Goal: Task Accomplishment & Management: Use online tool/utility

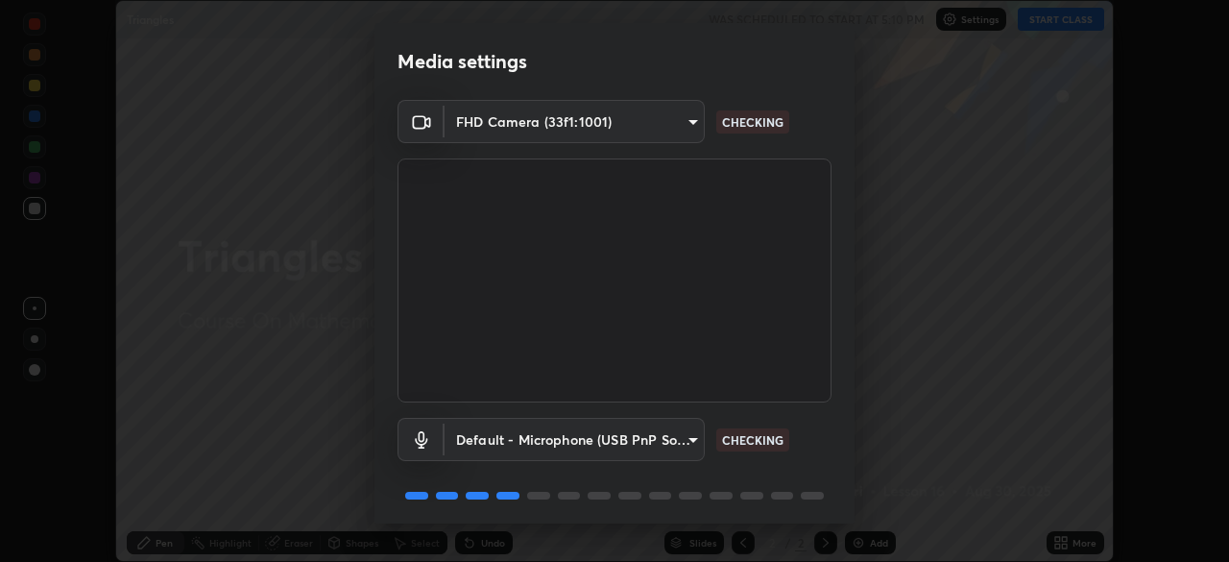
scroll to position [68, 0]
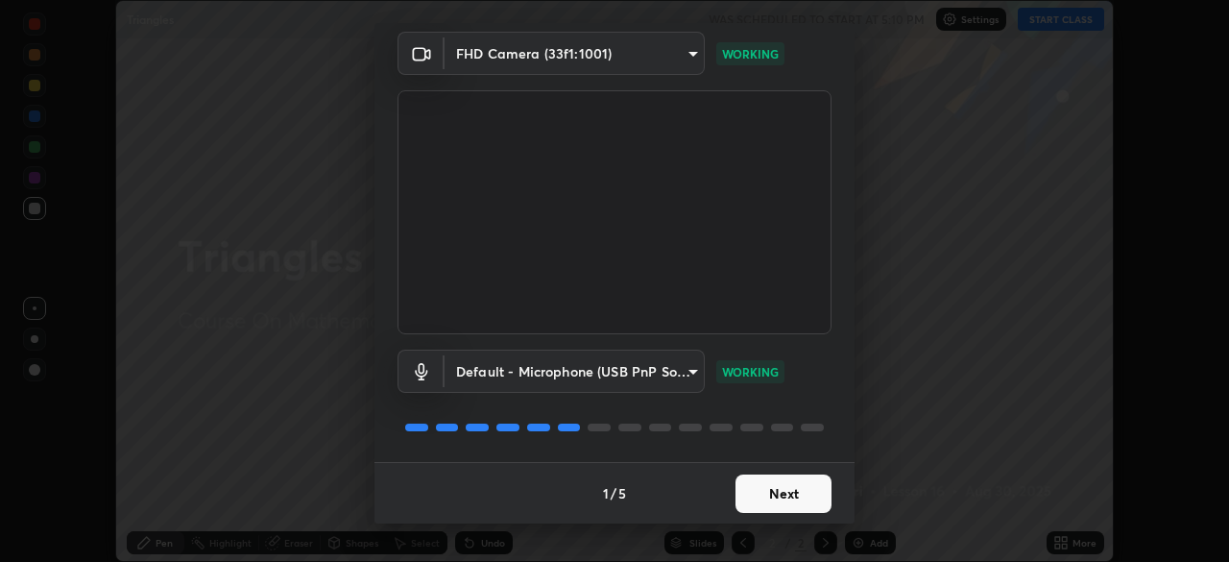
click at [755, 494] on button "Next" at bounding box center [783, 493] width 96 height 38
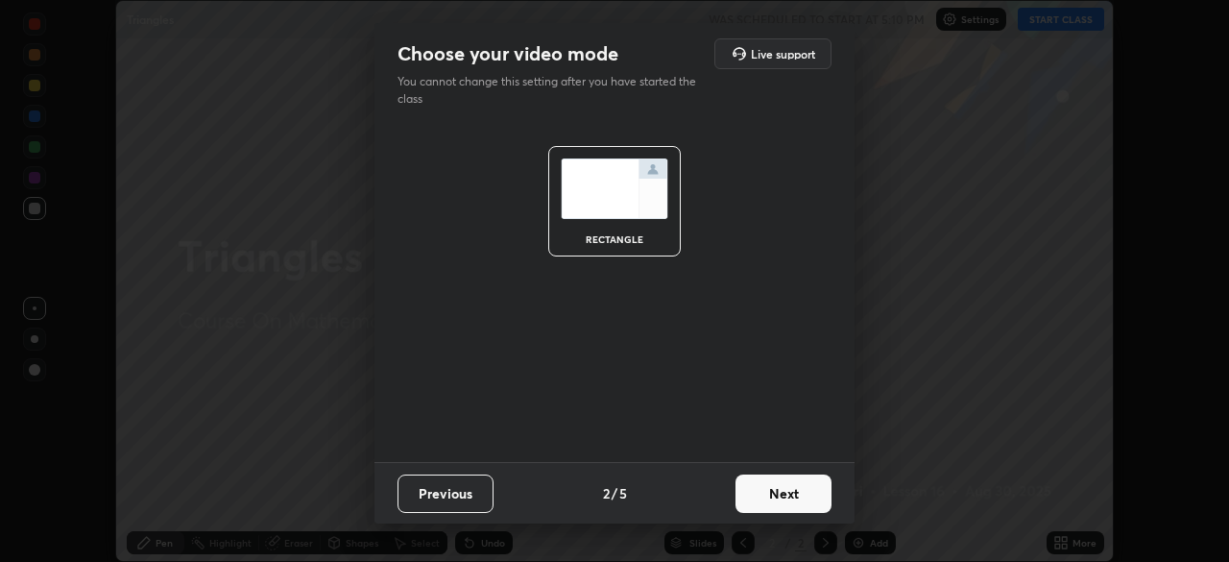
click at [755, 498] on button "Next" at bounding box center [783, 493] width 96 height 38
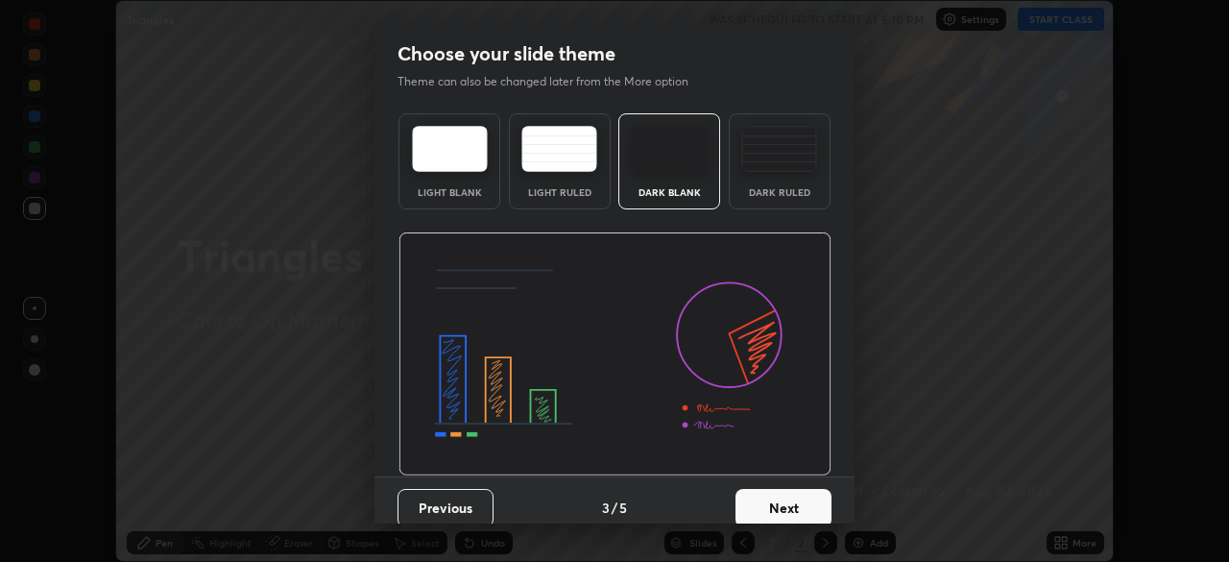
click at [756, 503] on button "Next" at bounding box center [783, 508] width 96 height 38
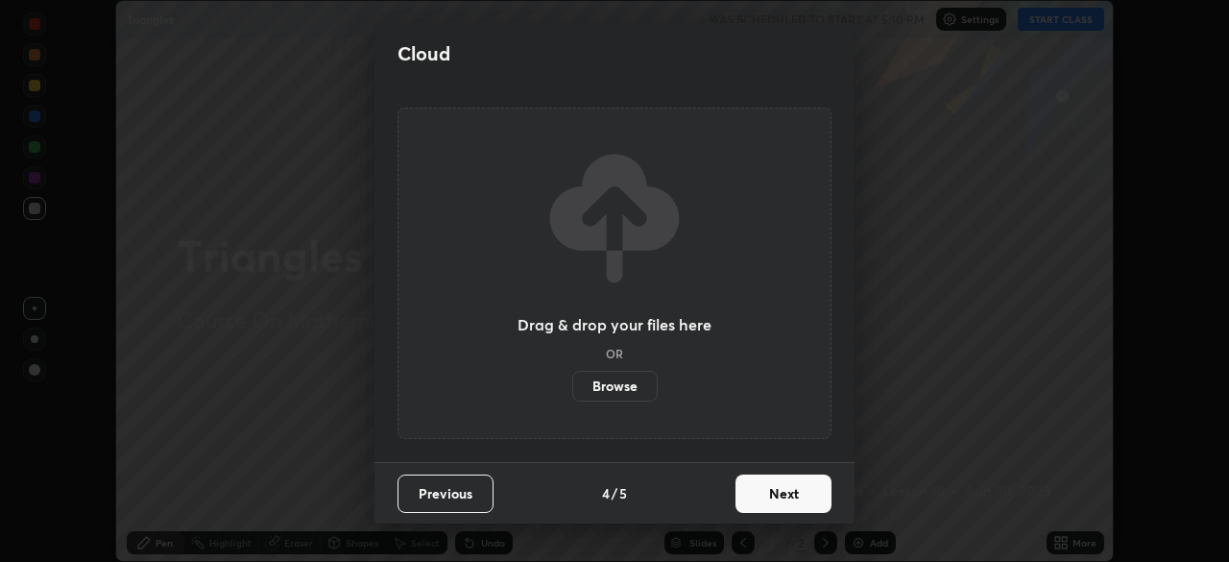
click at [768, 486] on button "Next" at bounding box center [783, 493] width 96 height 38
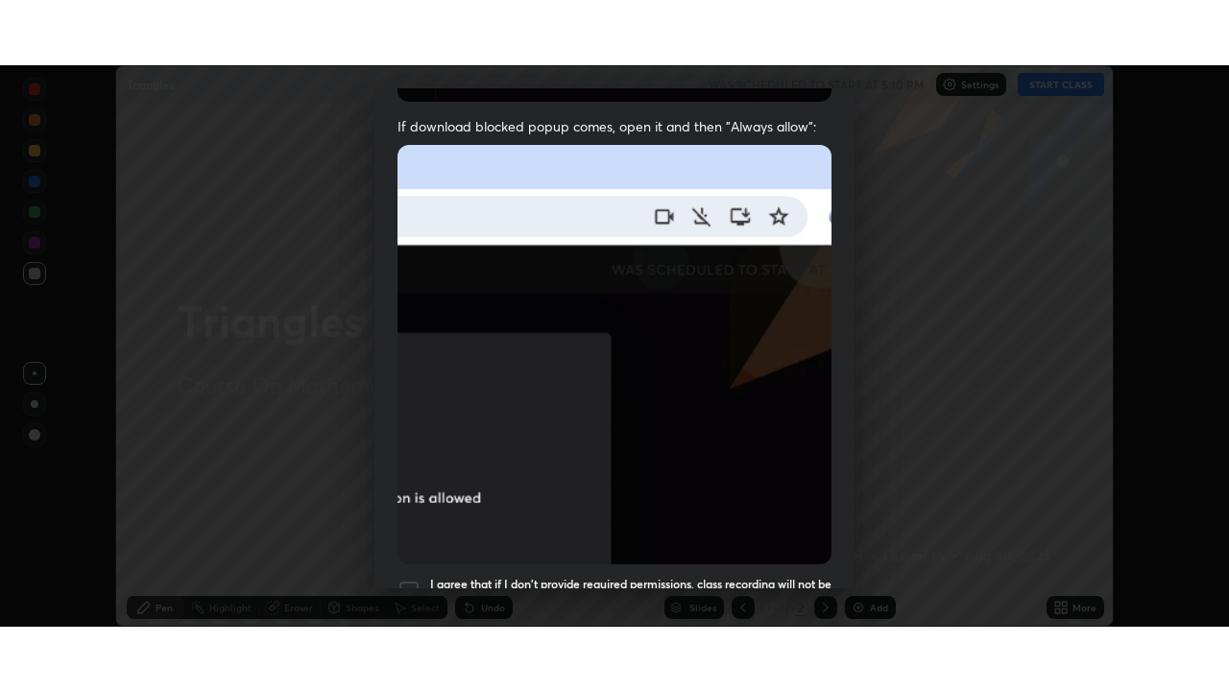
scroll to position [460, 0]
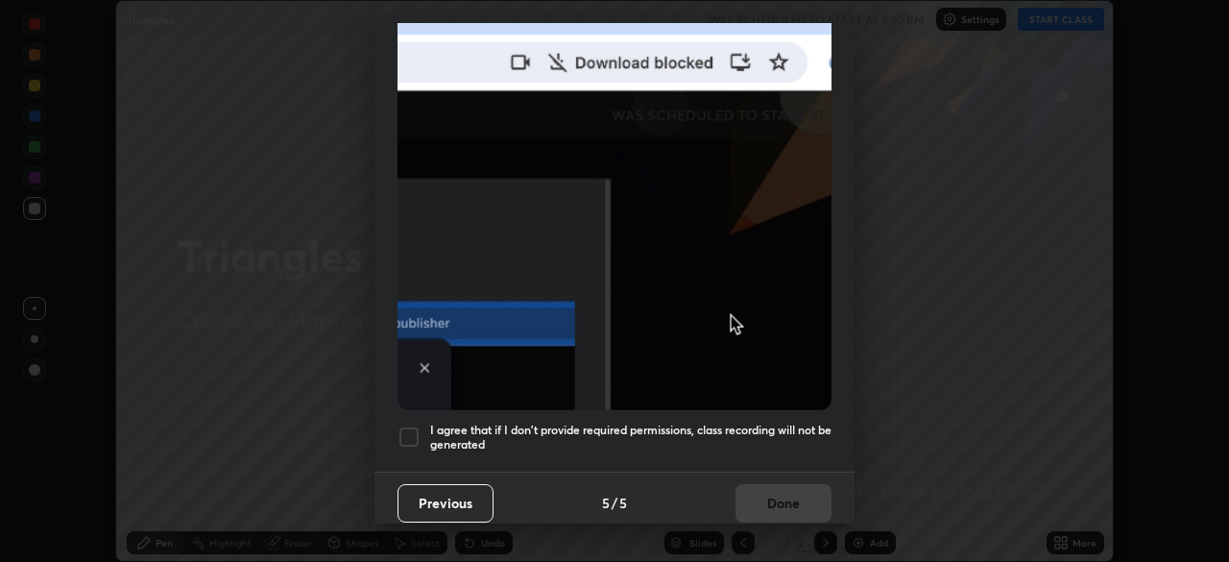
click at [669, 432] on h5 "I agree that if I don't provide required permissions, class recording will not …" at bounding box center [630, 437] width 401 height 30
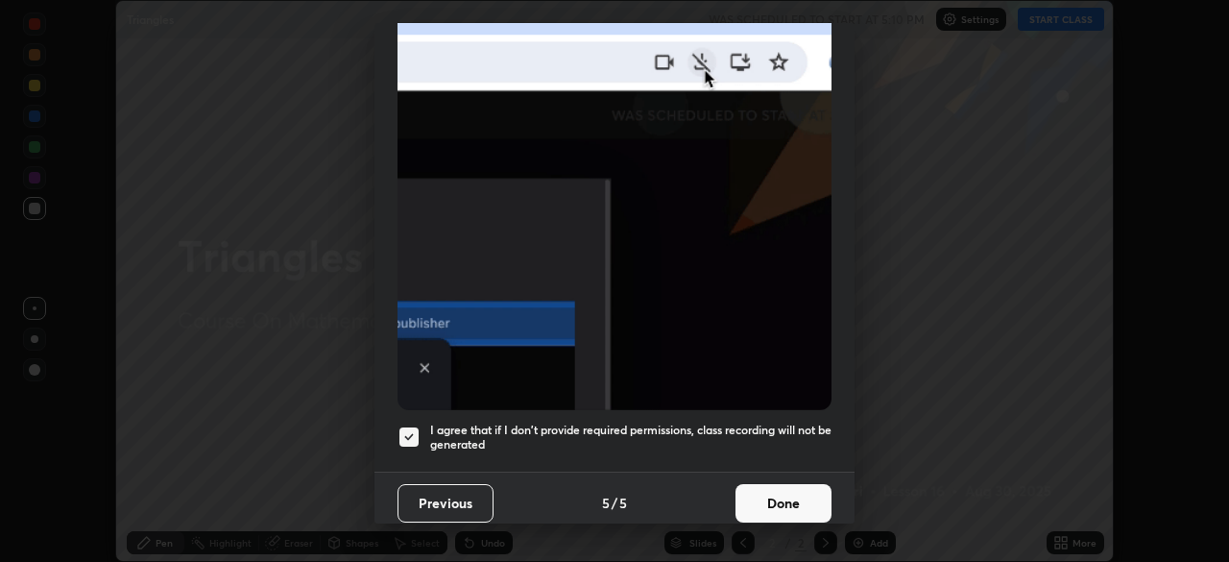
click at [754, 492] on button "Done" at bounding box center [783, 503] width 96 height 38
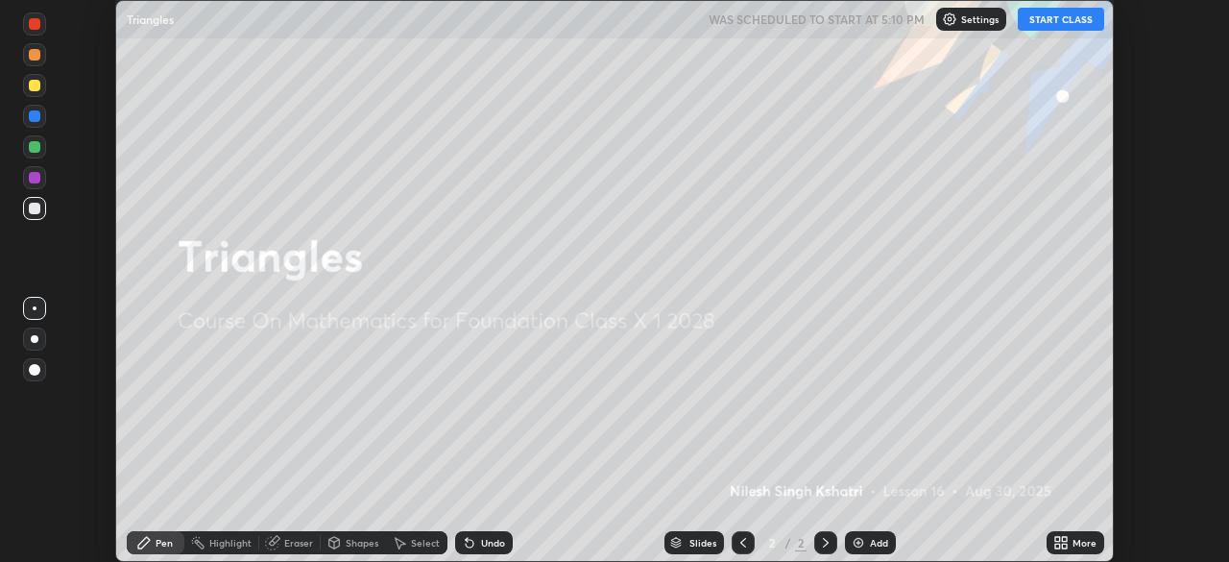
click at [856, 542] on img at bounding box center [857, 542] width 15 height 15
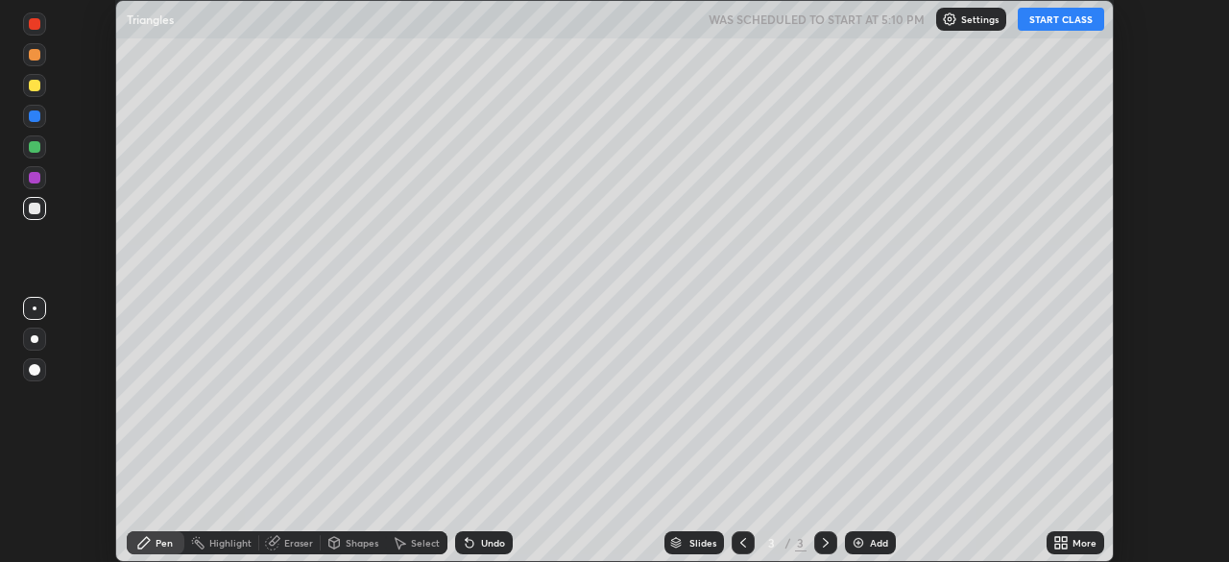
click at [1056, 538] on icon at bounding box center [1057, 539] width 5 height 5
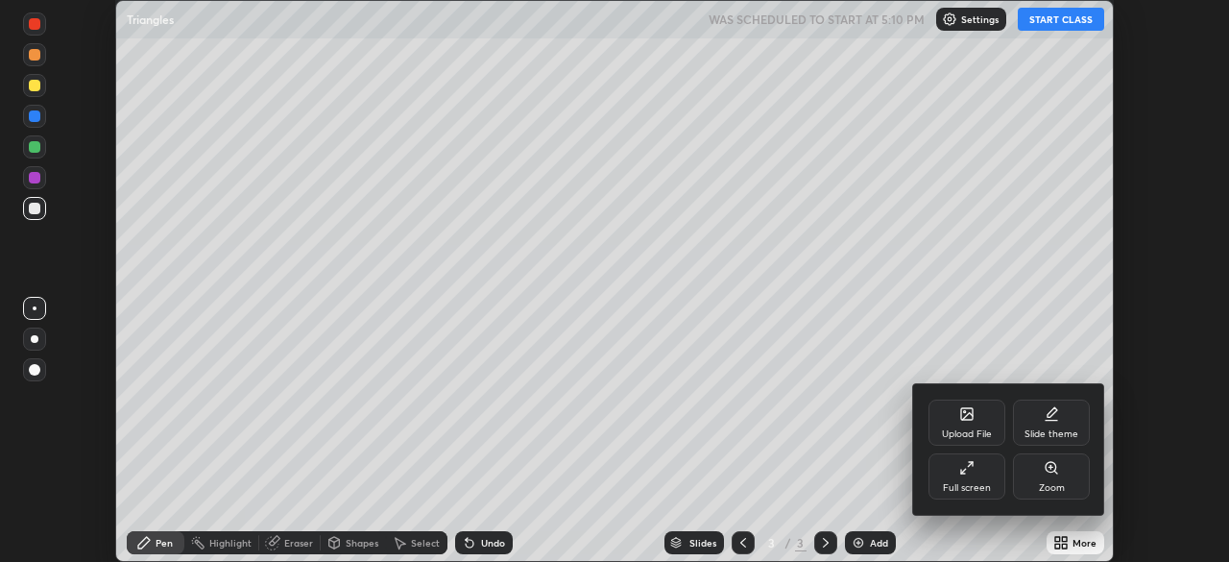
click at [967, 471] on icon at bounding box center [966, 467] width 15 height 15
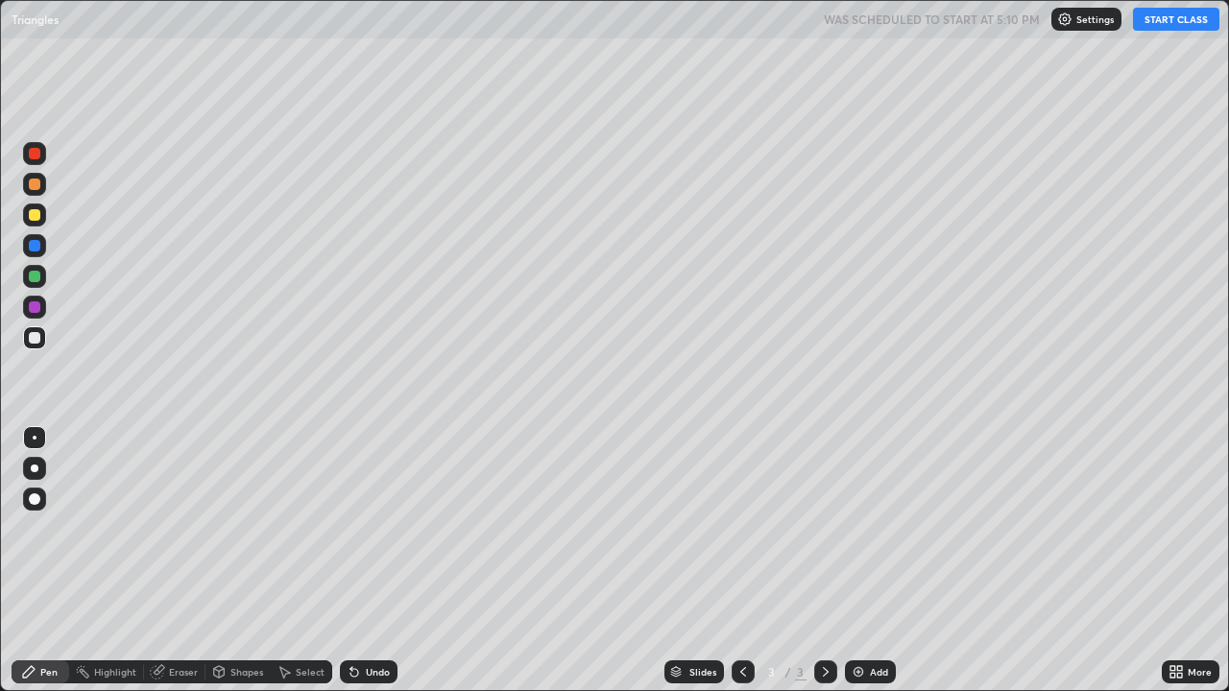
scroll to position [691, 1229]
click at [1170, 15] on button "START CLASS" at bounding box center [1176, 19] width 86 height 23
click at [34, 334] on div at bounding box center [35, 338] width 12 height 12
click at [366, 561] on div "Undo" at bounding box center [378, 672] width 24 height 10
click at [364, 561] on div "Undo" at bounding box center [369, 671] width 58 height 23
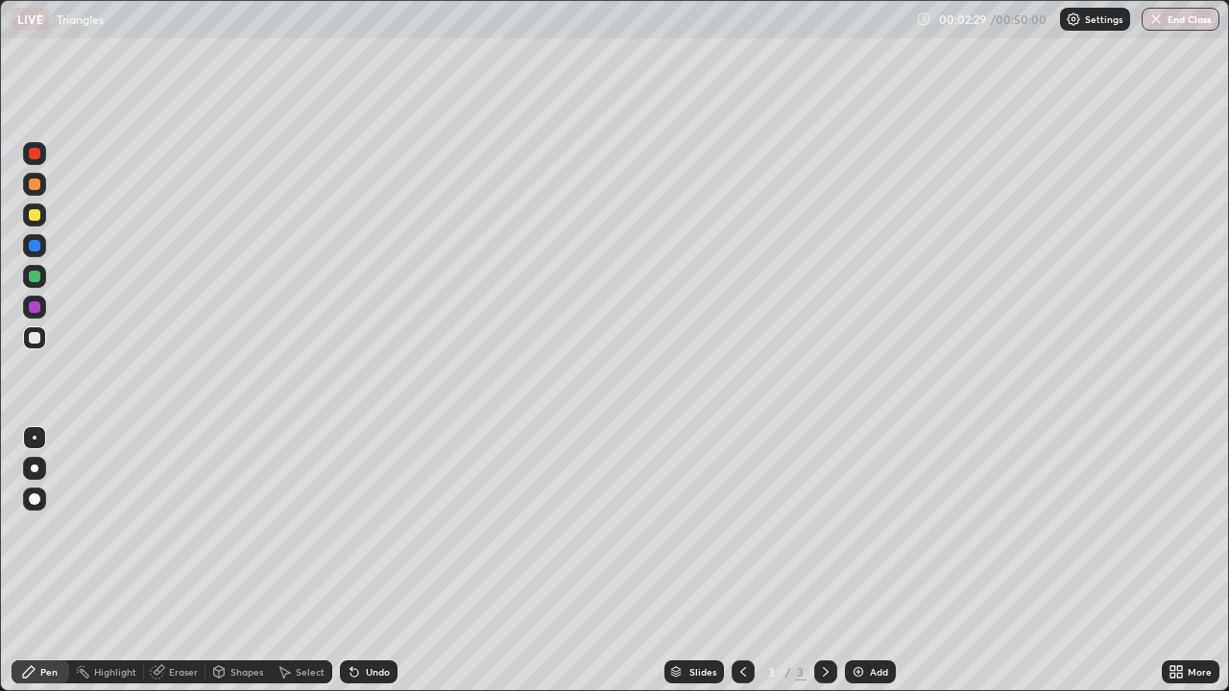
click at [364, 561] on div "Undo" at bounding box center [369, 671] width 58 height 23
click at [33, 278] on div at bounding box center [35, 277] width 12 height 12
click at [34, 335] on div at bounding box center [35, 338] width 12 height 12
click at [25, 310] on div at bounding box center [34, 307] width 23 height 23
click at [34, 340] on div at bounding box center [35, 338] width 12 height 12
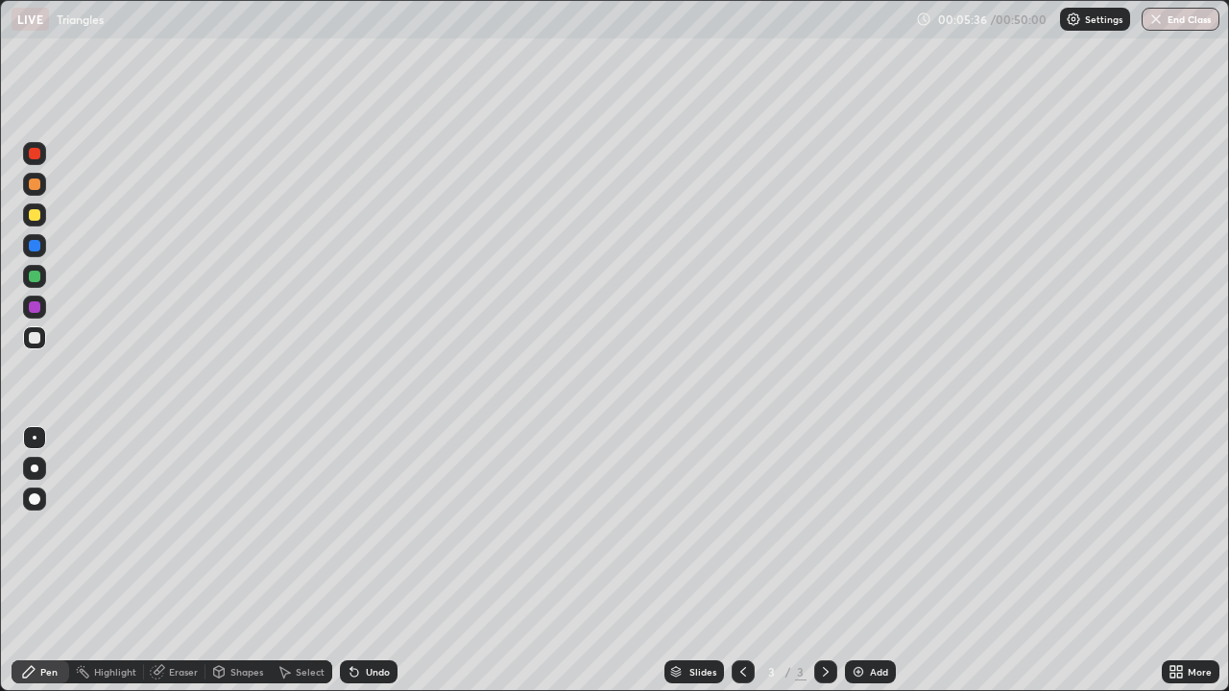
click at [29, 343] on div at bounding box center [34, 337] width 23 height 23
click at [867, 561] on div "Add" at bounding box center [870, 671] width 51 height 23
click at [289, 561] on icon at bounding box center [283, 671] width 15 height 15
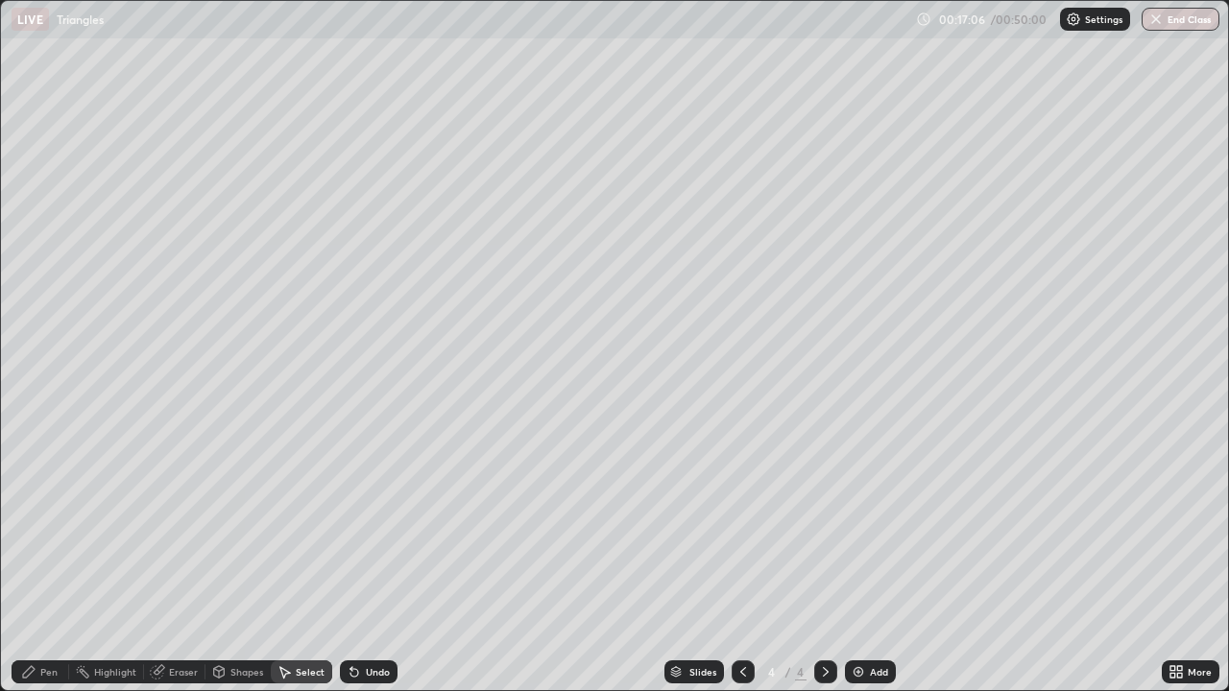
click at [233, 561] on div "Shapes" at bounding box center [237, 671] width 65 height 23
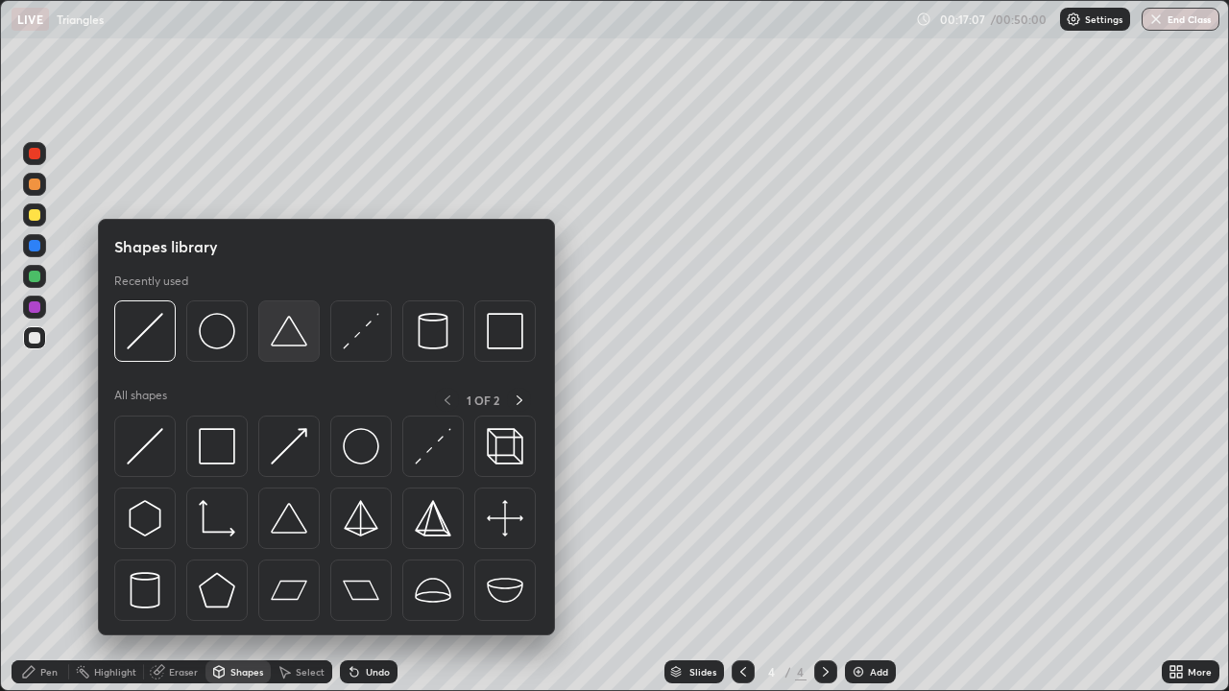
click at [286, 340] on img at bounding box center [289, 331] width 36 height 36
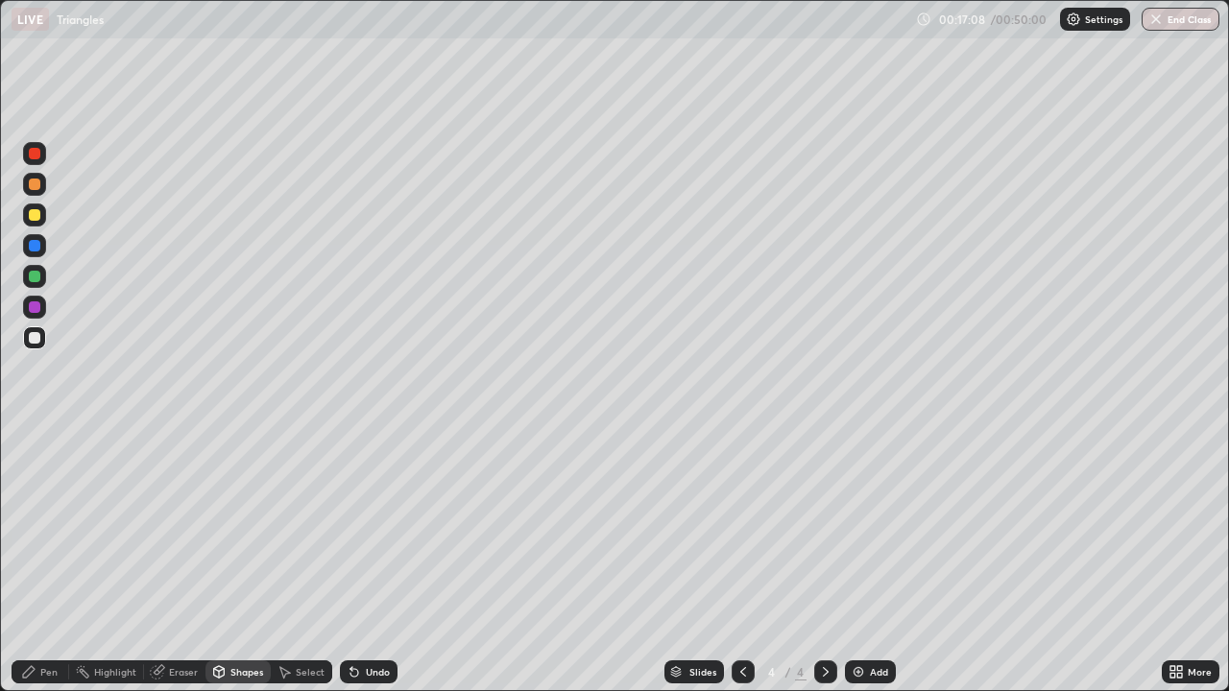
click at [30, 275] on div at bounding box center [35, 277] width 12 height 12
click at [42, 561] on div "Pen" at bounding box center [48, 672] width 17 height 10
click at [34, 339] on div at bounding box center [35, 338] width 12 height 12
click at [32, 218] on div at bounding box center [35, 215] width 12 height 12
click at [221, 561] on icon at bounding box center [219, 672] width 11 height 12
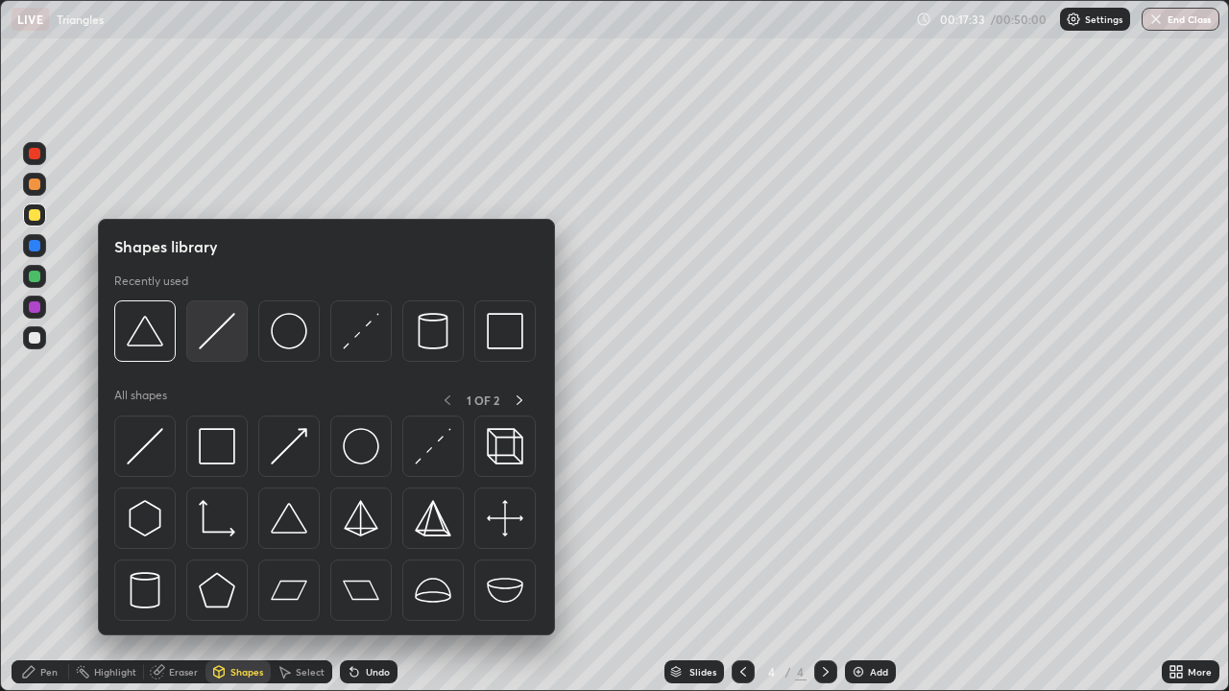
click at [214, 335] on img at bounding box center [217, 331] width 36 height 36
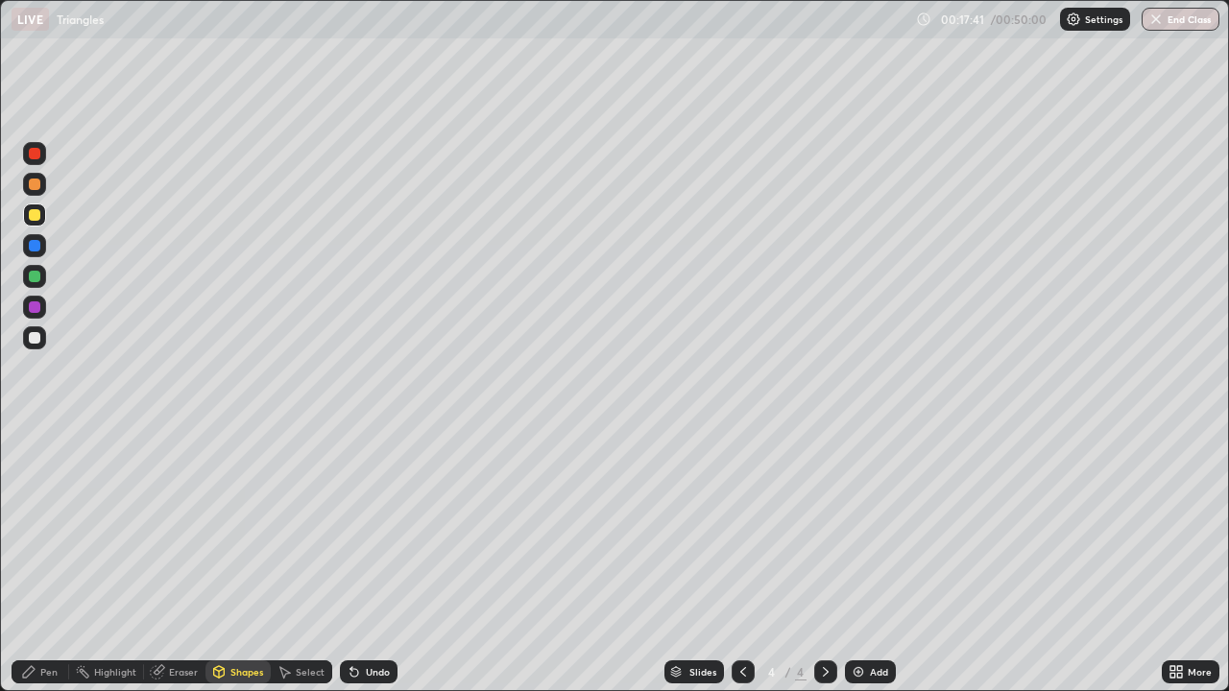
click at [371, 561] on div "Undo" at bounding box center [378, 672] width 24 height 10
click at [35, 275] on div at bounding box center [35, 277] width 12 height 12
click at [359, 561] on div "Undo" at bounding box center [369, 671] width 58 height 23
click at [60, 561] on div "Pen" at bounding box center [41, 671] width 58 height 23
click at [36, 220] on div at bounding box center [35, 215] width 12 height 12
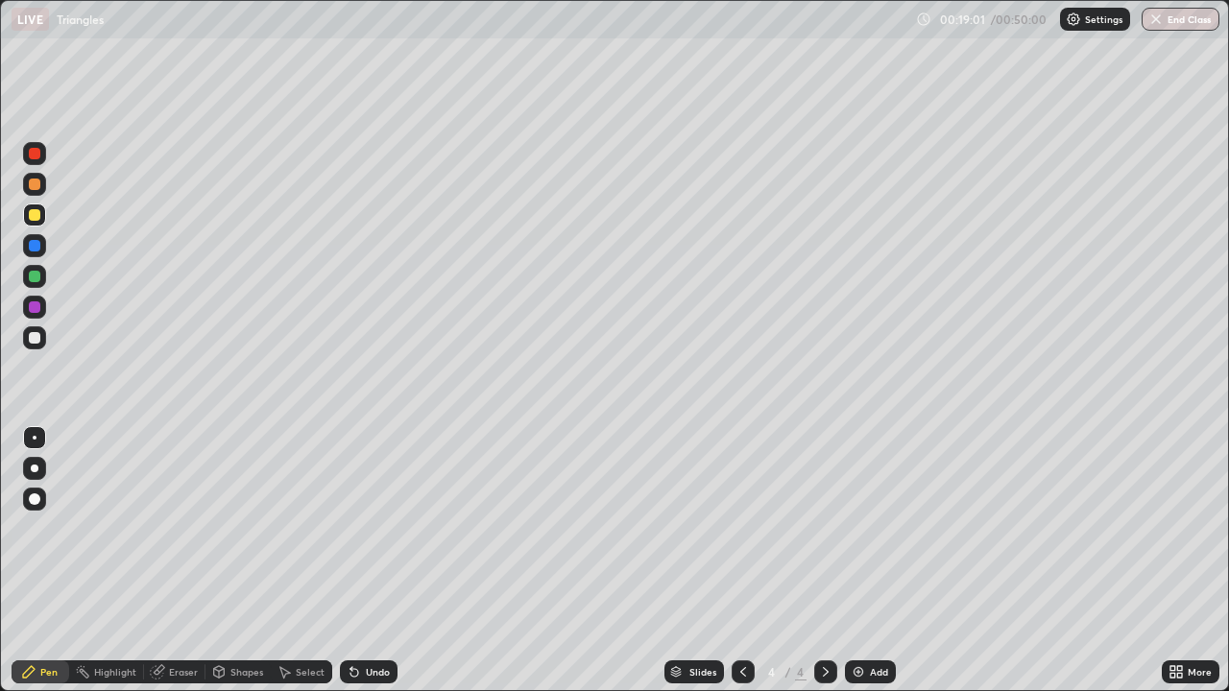
click at [31, 338] on div at bounding box center [35, 338] width 12 height 12
click at [366, 561] on div "Undo" at bounding box center [378, 672] width 24 height 10
click at [361, 561] on div "Undo" at bounding box center [369, 671] width 58 height 23
click at [368, 561] on div "Undo" at bounding box center [378, 672] width 24 height 10
click at [379, 561] on div "Undo" at bounding box center [378, 672] width 24 height 10
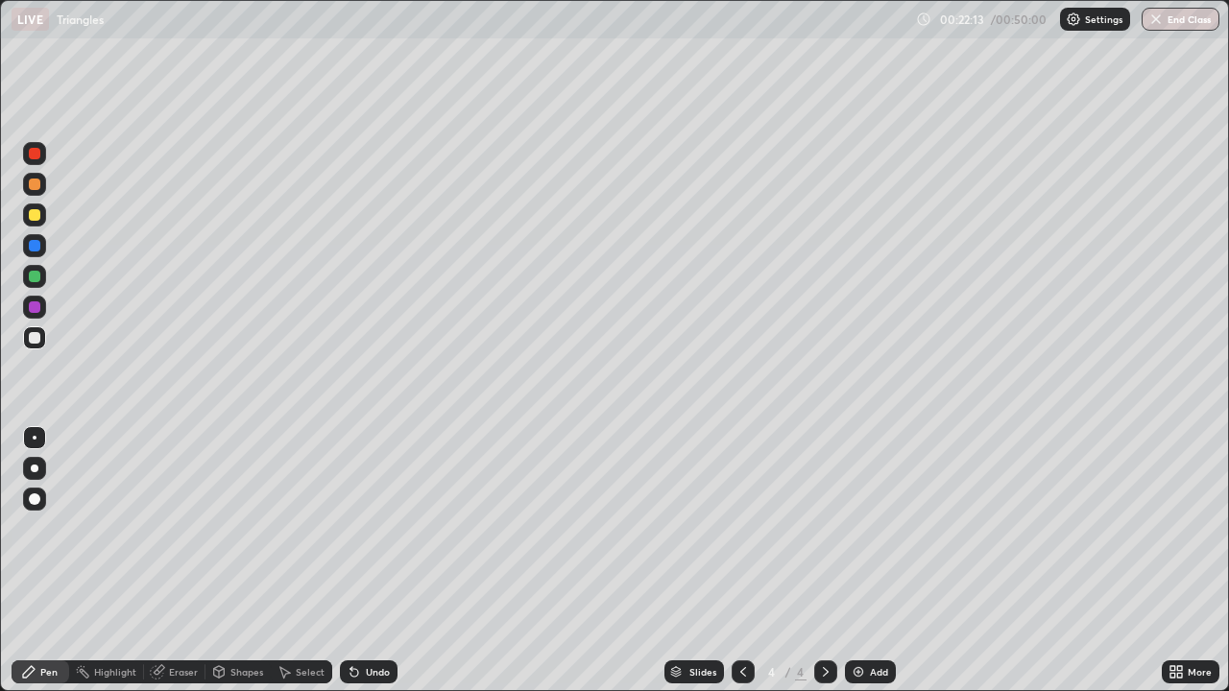
click at [375, 561] on div "Undo" at bounding box center [369, 671] width 58 height 23
click at [861, 561] on img at bounding box center [857, 671] width 15 height 15
click at [287, 561] on icon at bounding box center [283, 671] width 15 height 15
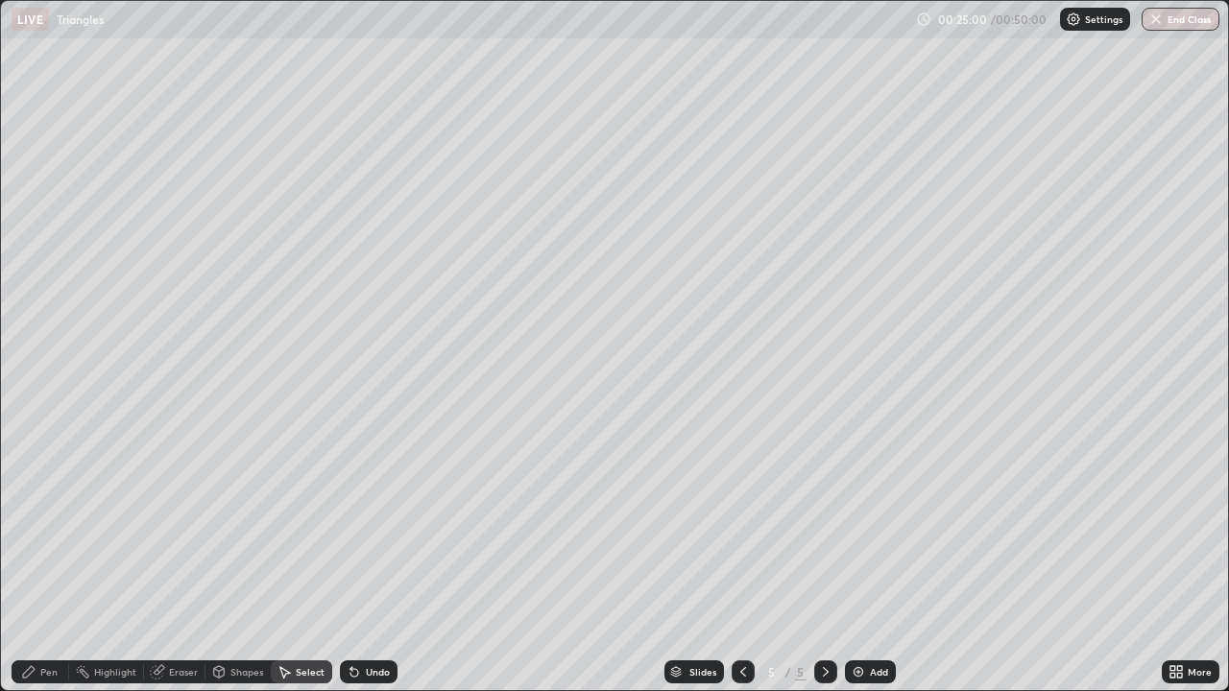
click at [232, 561] on div "Shapes" at bounding box center [246, 672] width 33 height 10
click at [32, 280] on div at bounding box center [35, 277] width 12 height 12
click at [231, 561] on div "Shapes" at bounding box center [246, 672] width 33 height 10
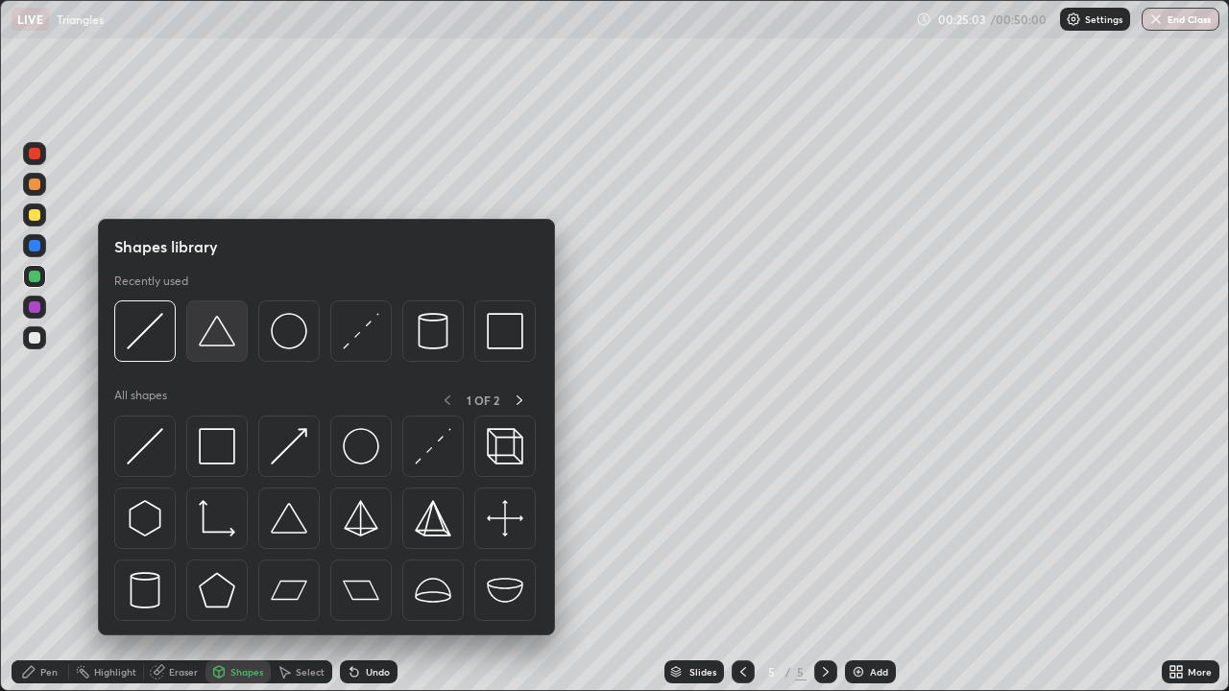
click at [228, 344] on img at bounding box center [217, 331] width 36 height 36
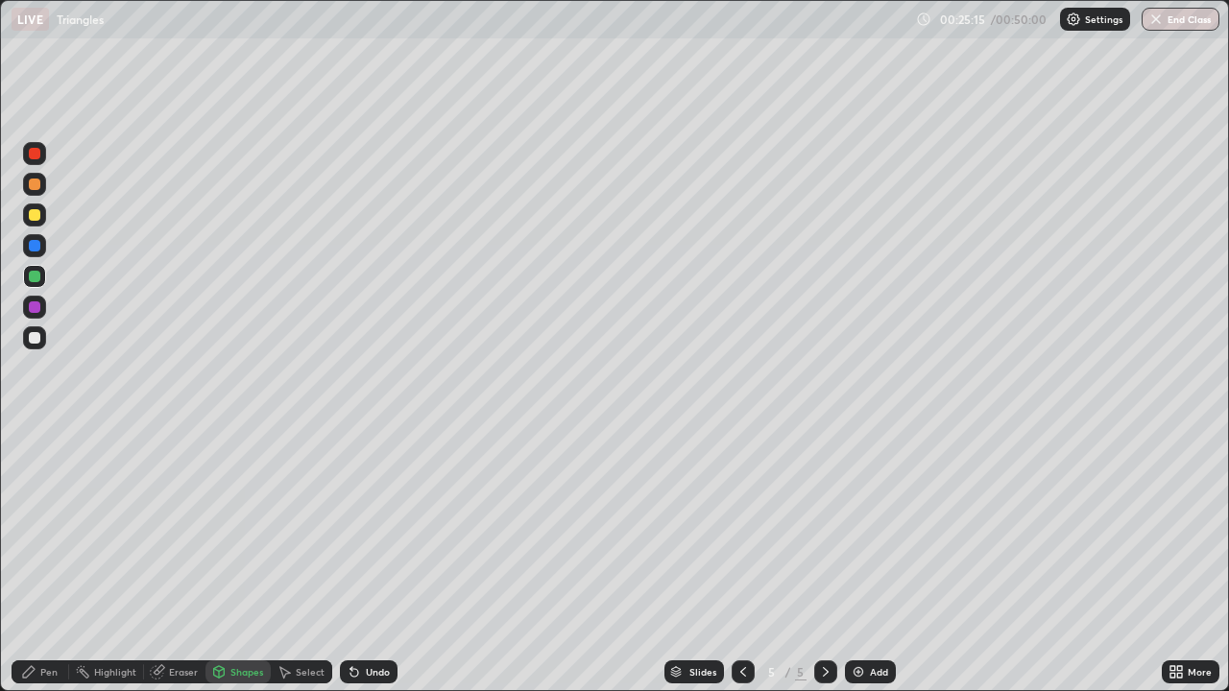
click at [34, 561] on icon at bounding box center [28, 671] width 15 height 15
click at [25, 221] on div at bounding box center [34, 214] width 23 height 23
click at [241, 561] on div "Shapes" at bounding box center [246, 672] width 33 height 10
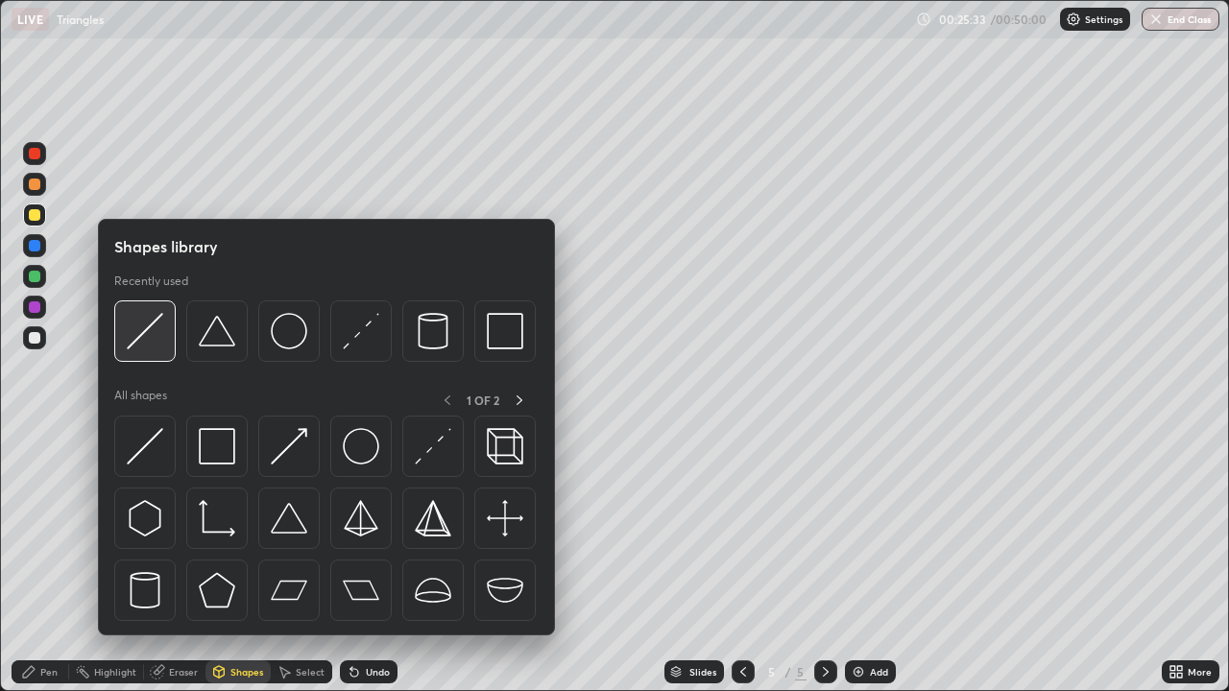
click at [154, 335] on img at bounding box center [145, 331] width 36 height 36
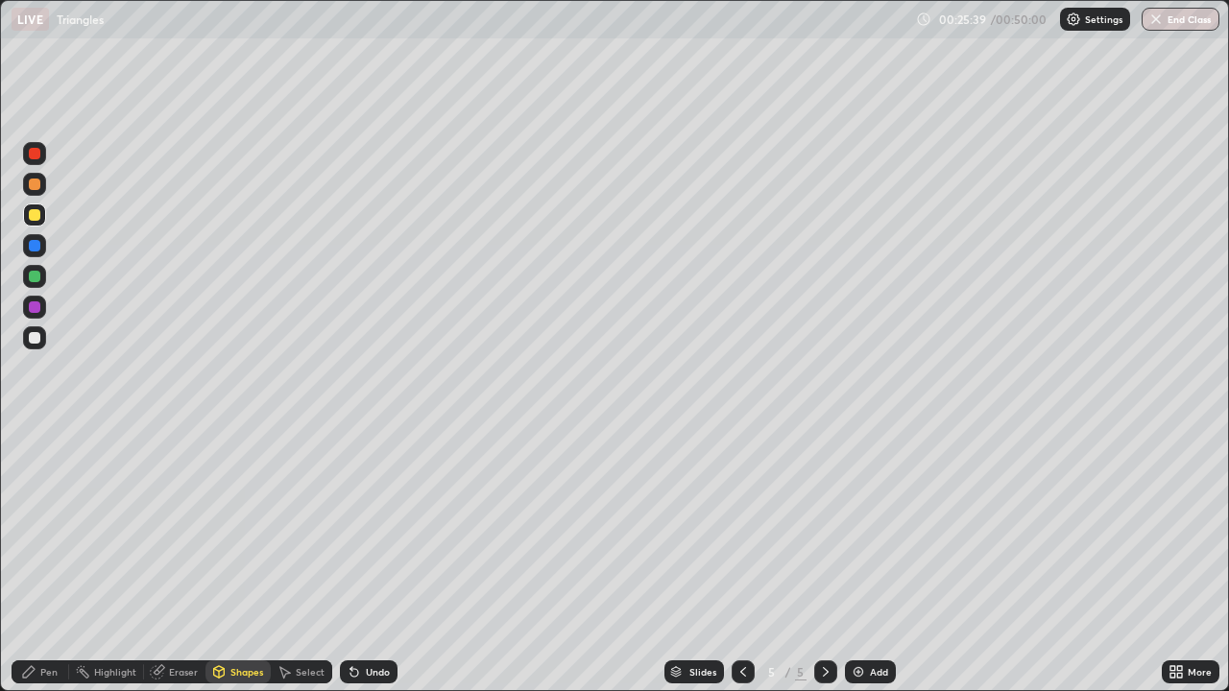
click at [46, 561] on div "Pen" at bounding box center [48, 672] width 17 height 10
click at [33, 337] on div at bounding box center [35, 338] width 12 height 12
click at [366, 561] on div "Undo" at bounding box center [378, 672] width 24 height 10
click at [738, 561] on icon at bounding box center [742, 671] width 15 height 15
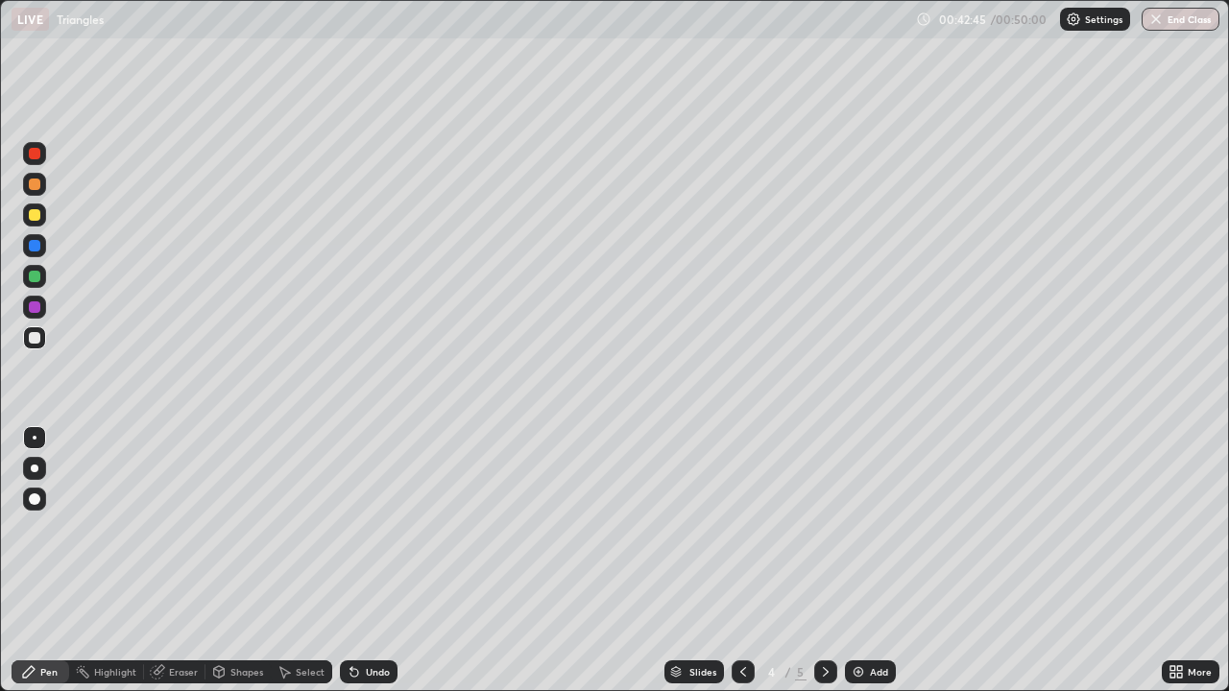
click at [741, 561] on icon at bounding box center [742, 671] width 15 height 15
click at [858, 561] on img at bounding box center [857, 671] width 15 height 15
click at [741, 561] on icon at bounding box center [742, 671] width 15 height 15
click at [821, 561] on icon at bounding box center [825, 671] width 15 height 15
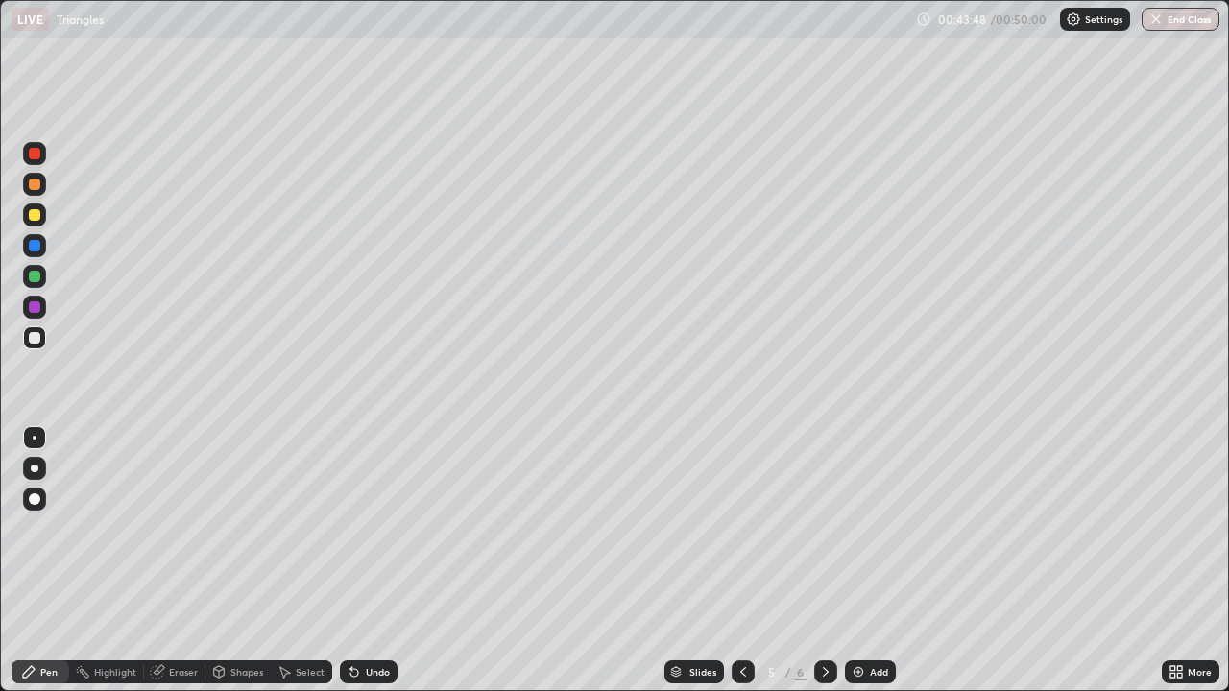
click at [822, 561] on icon at bounding box center [825, 671] width 15 height 15
click at [825, 561] on icon at bounding box center [825, 671] width 15 height 15
click at [745, 561] on icon at bounding box center [742, 671] width 15 height 15
click at [690, 561] on div "Slides" at bounding box center [694, 671] width 60 height 23
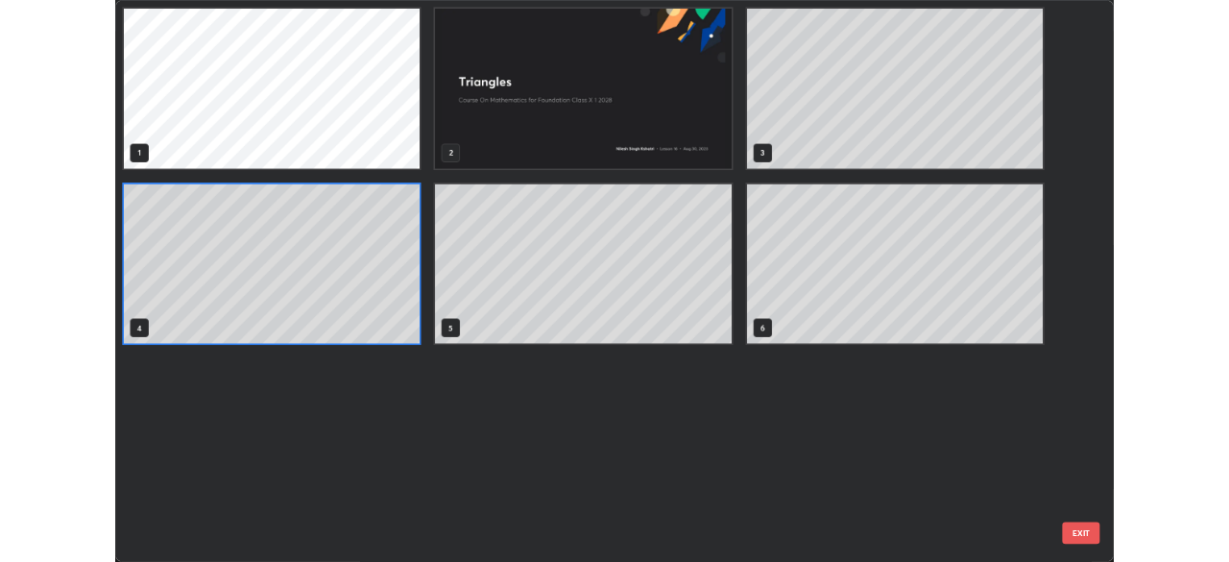
scroll to position [683, 1217]
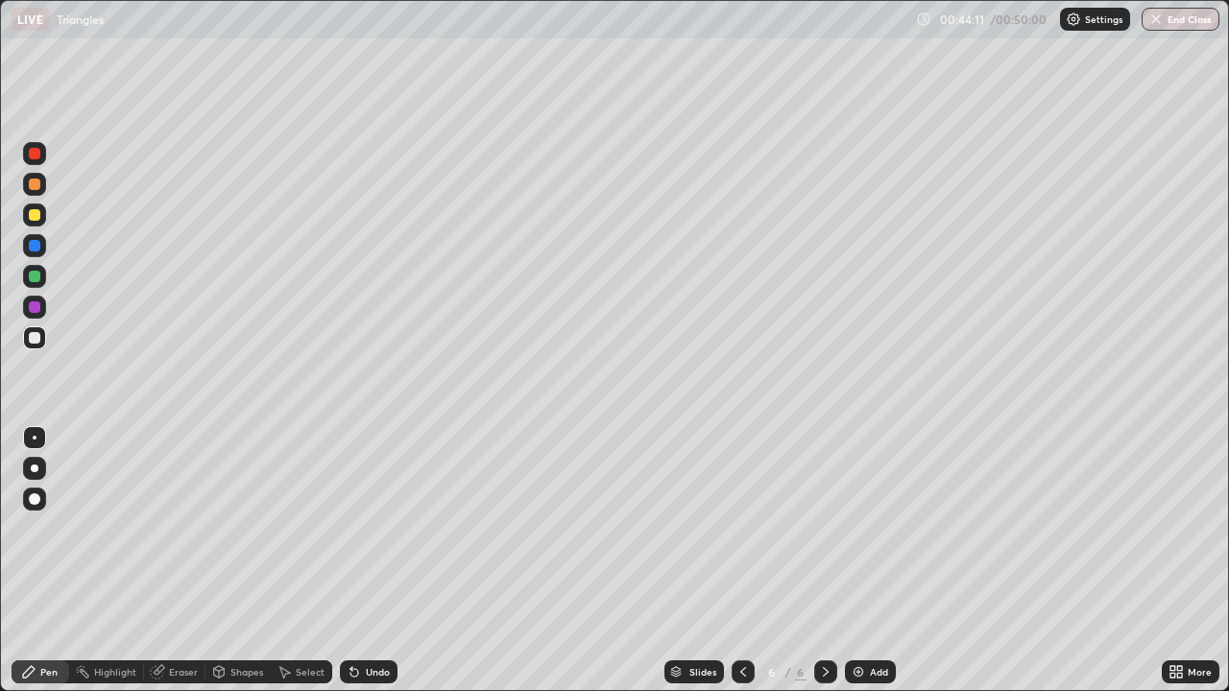
click at [824, 561] on icon at bounding box center [825, 671] width 15 height 15
click at [1177, 561] on icon at bounding box center [1175, 671] width 15 height 15
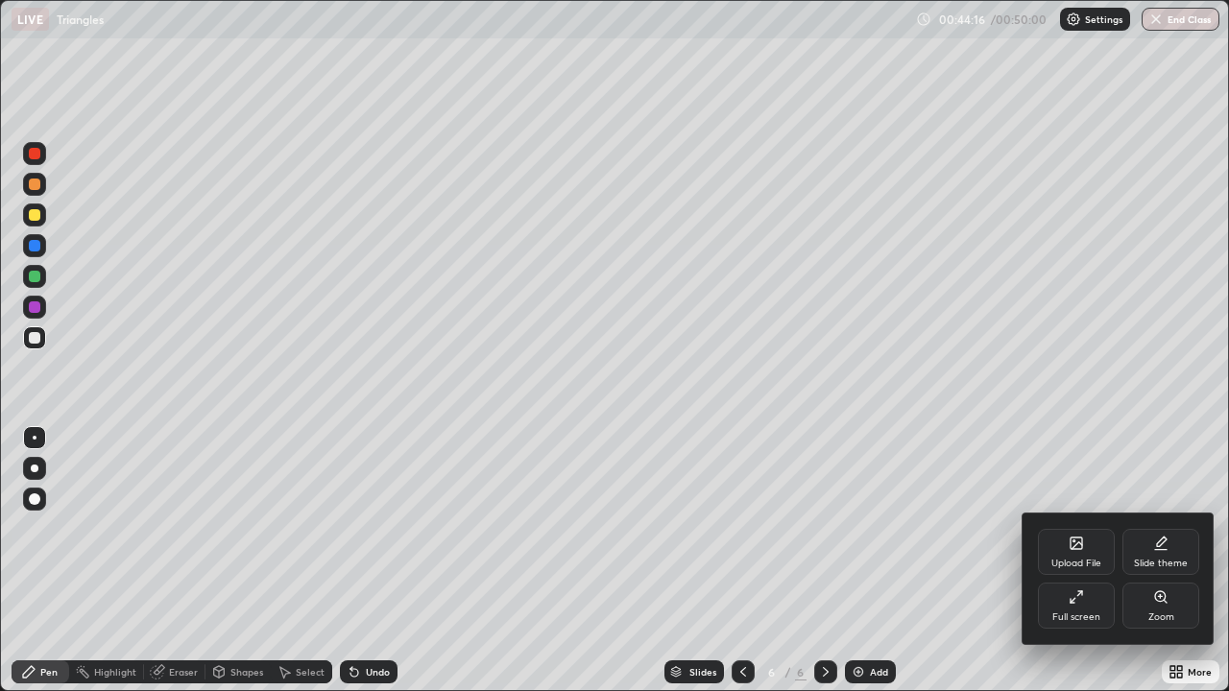
click at [868, 561] on div at bounding box center [614, 345] width 1229 height 691
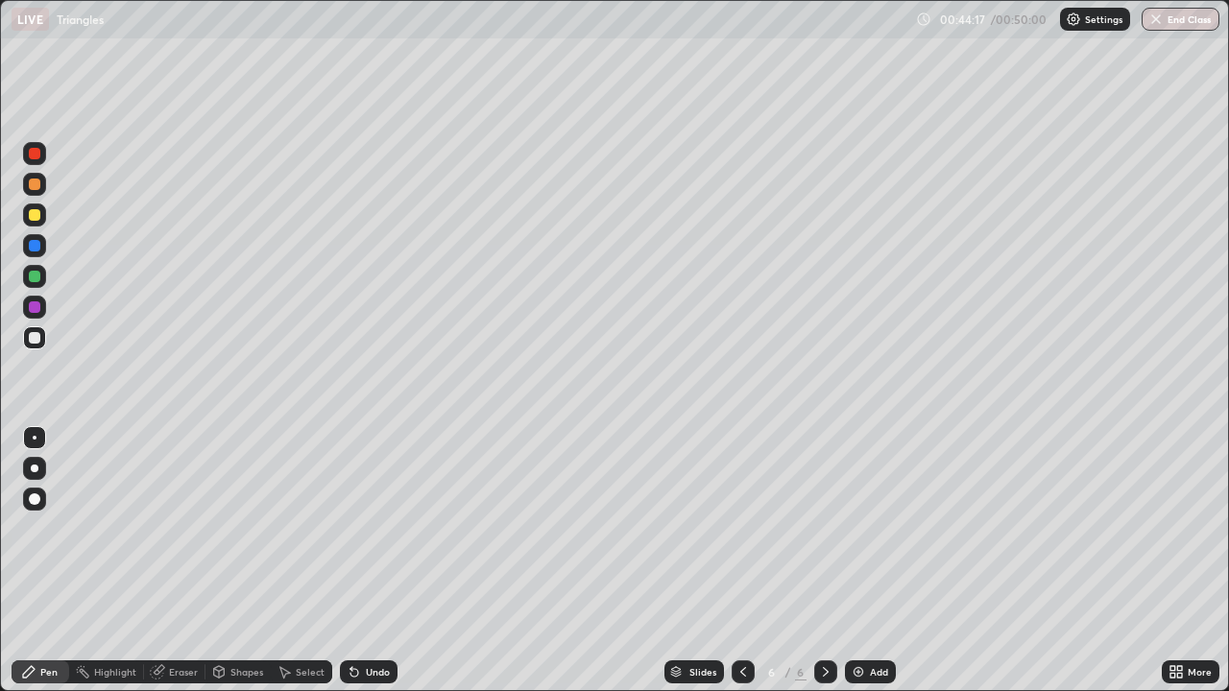
click at [860, 561] on img at bounding box center [857, 671] width 15 height 15
click at [366, 561] on div "Undo" at bounding box center [378, 672] width 24 height 10
click at [234, 561] on div "Shapes" at bounding box center [246, 672] width 33 height 10
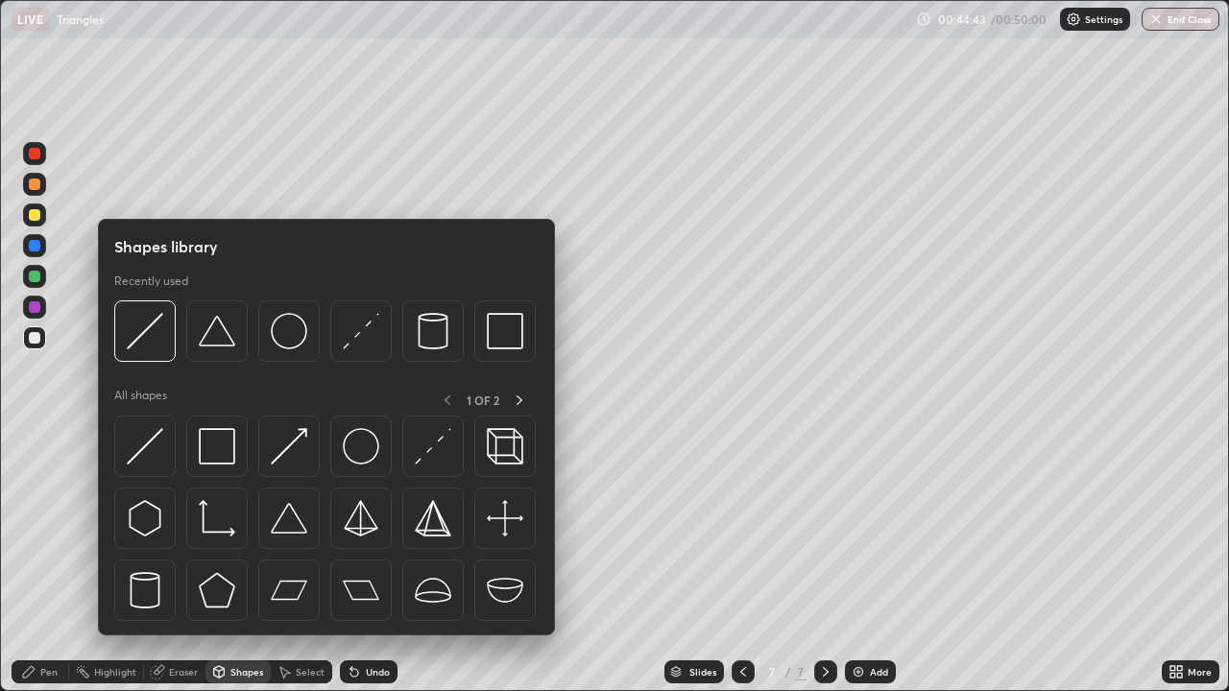
click at [117, 561] on div "Highlight" at bounding box center [106, 671] width 75 height 23
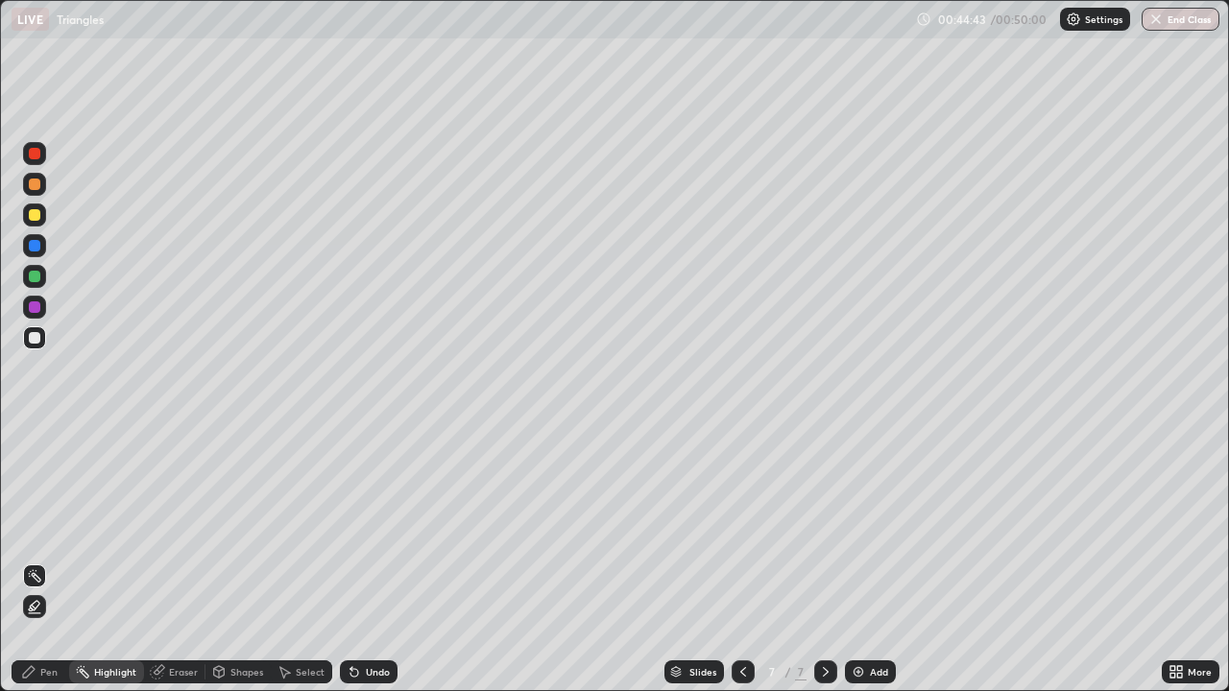
click at [230, 561] on div "Shapes" at bounding box center [246, 672] width 33 height 10
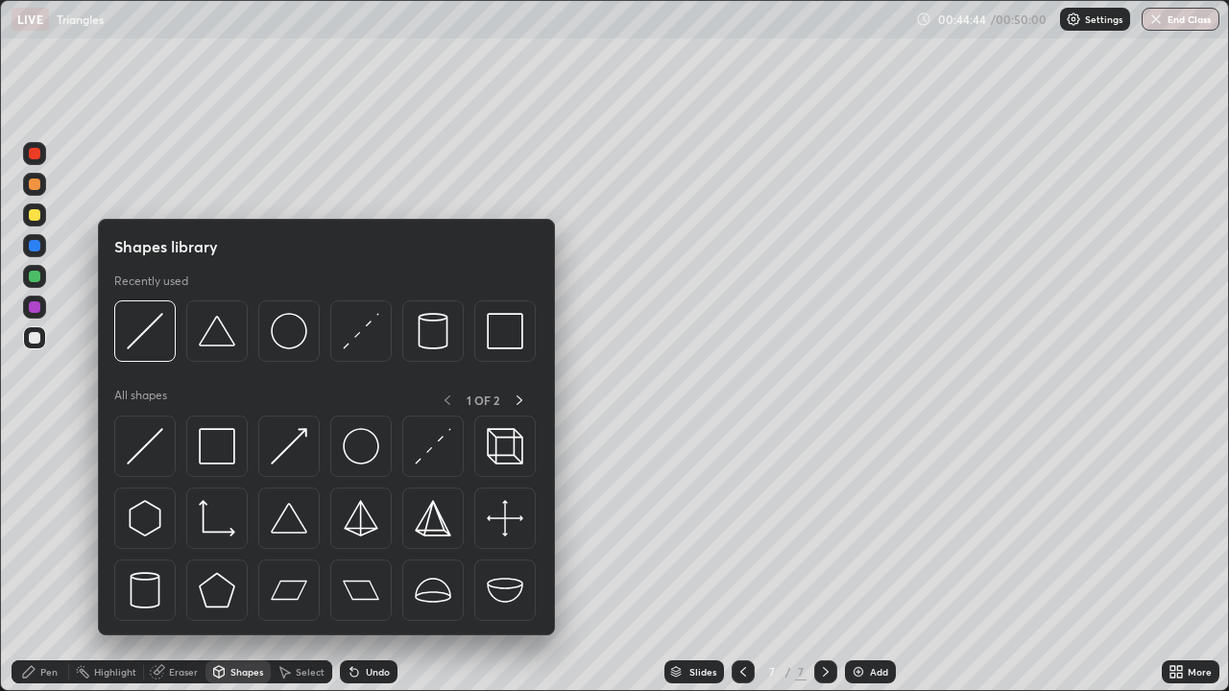
click at [34, 277] on div at bounding box center [35, 277] width 12 height 12
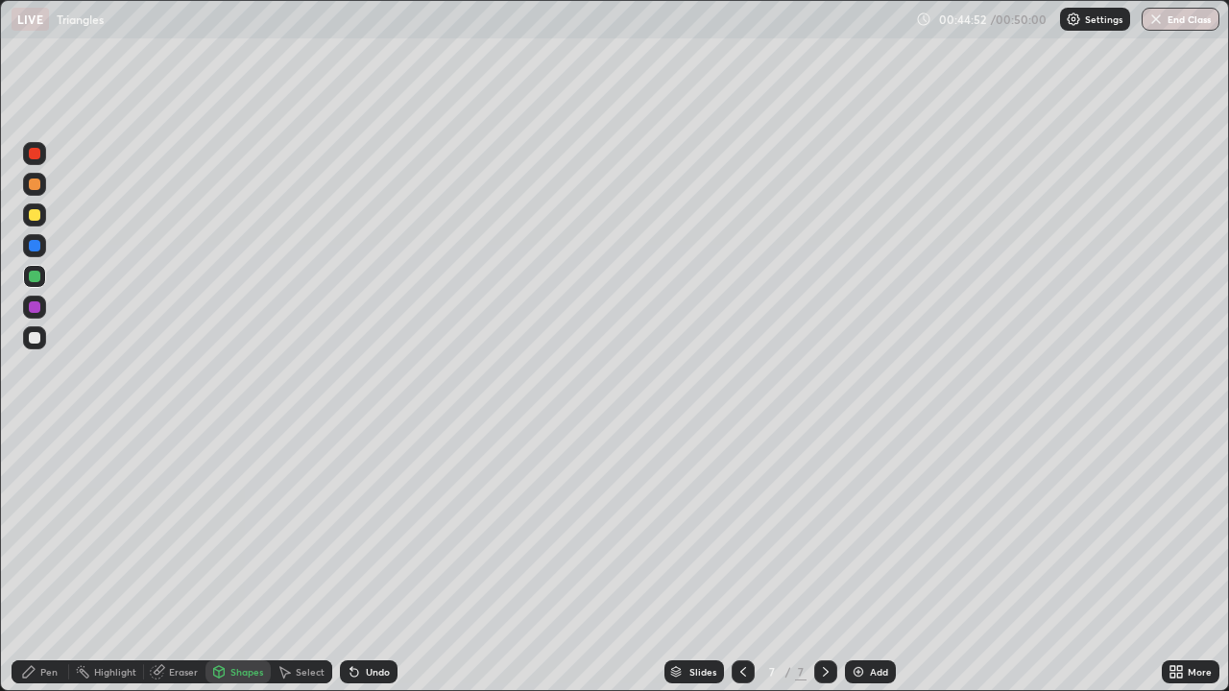
click at [359, 561] on div "Undo" at bounding box center [369, 671] width 58 height 23
click at [29, 303] on div at bounding box center [35, 307] width 12 height 12
click at [30, 341] on div at bounding box center [35, 338] width 12 height 12
click at [28, 561] on icon at bounding box center [29, 672] width 12 height 12
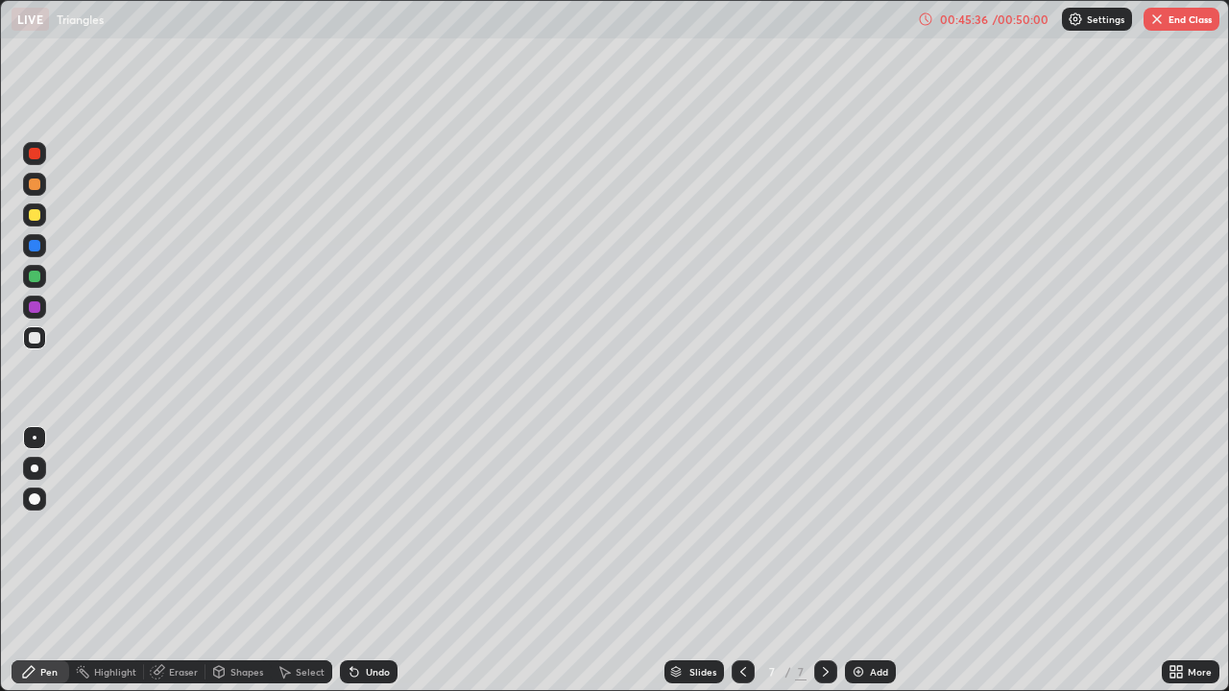
click at [34, 279] on div at bounding box center [35, 277] width 12 height 12
click at [34, 307] on div at bounding box center [35, 307] width 12 height 12
click at [29, 341] on div at bounding box center [35, 338] width 12 height 12
click at [358, 561] on icon at bounding box center [354, 671] width 15 height 15
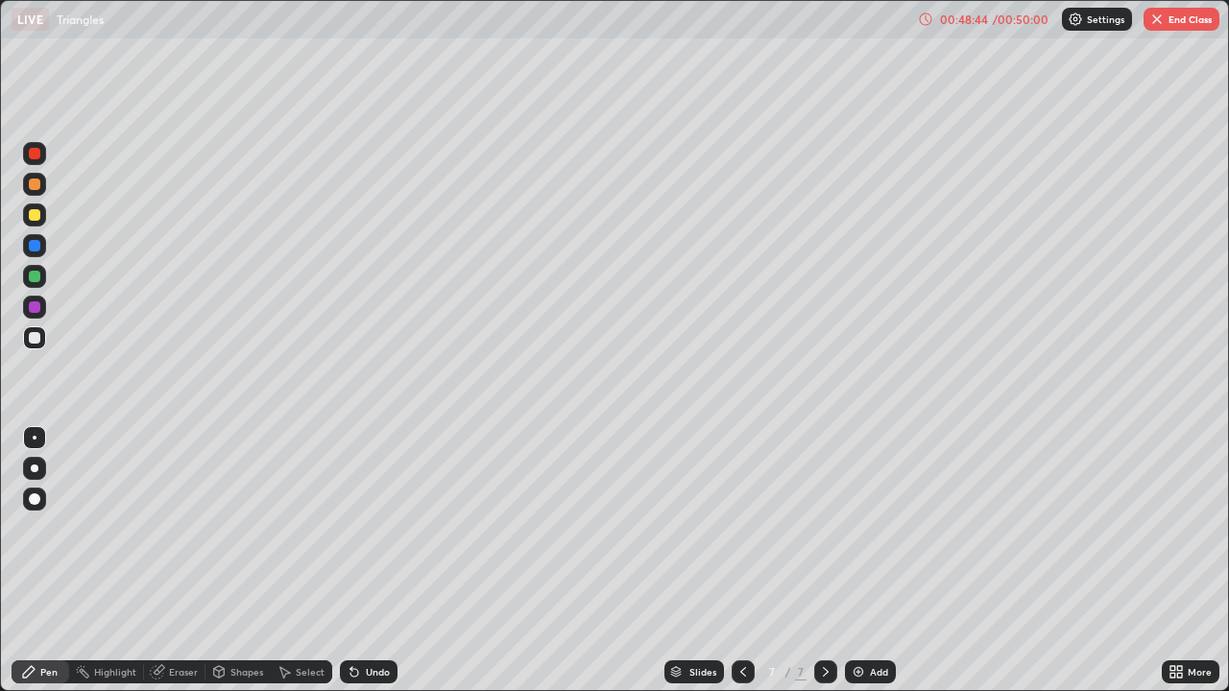
click at [169, 561] on div "Eraser" at bounding box center [183, 672] width 29 height 10
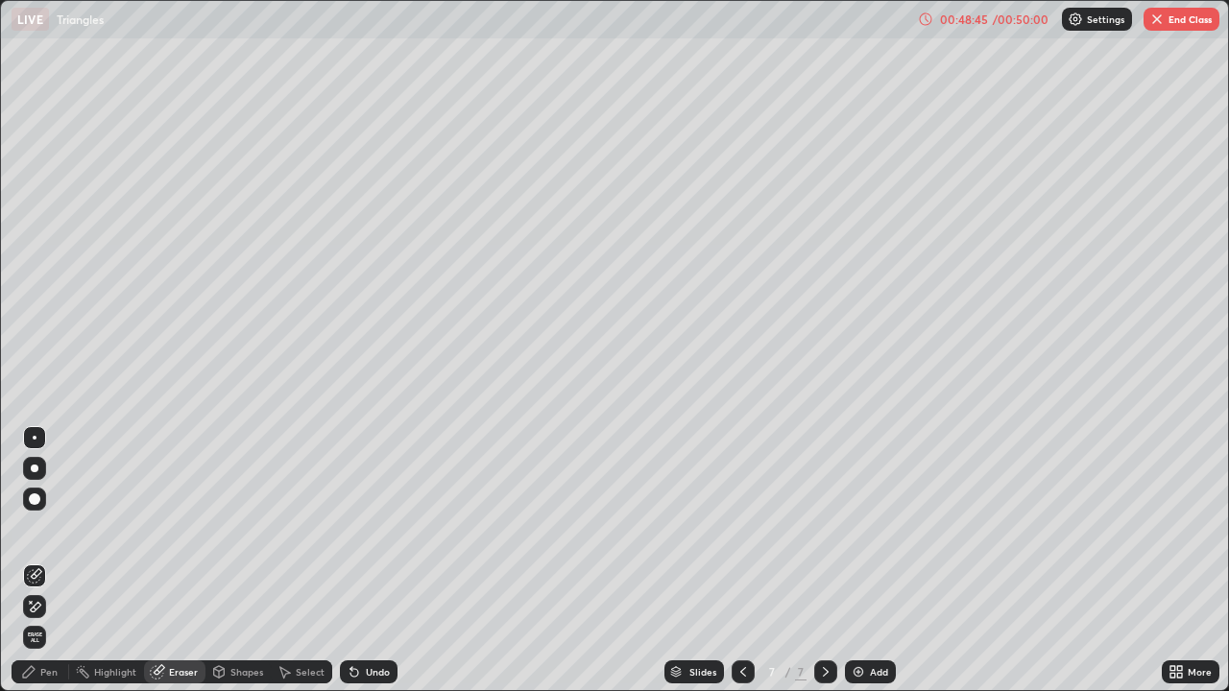
click at [31, 561] on icon at bounding box center [31, 602] width 2 height 2
click at [42, 561] on div "Pen" at bounding box center [48, 672] width 17 height 10
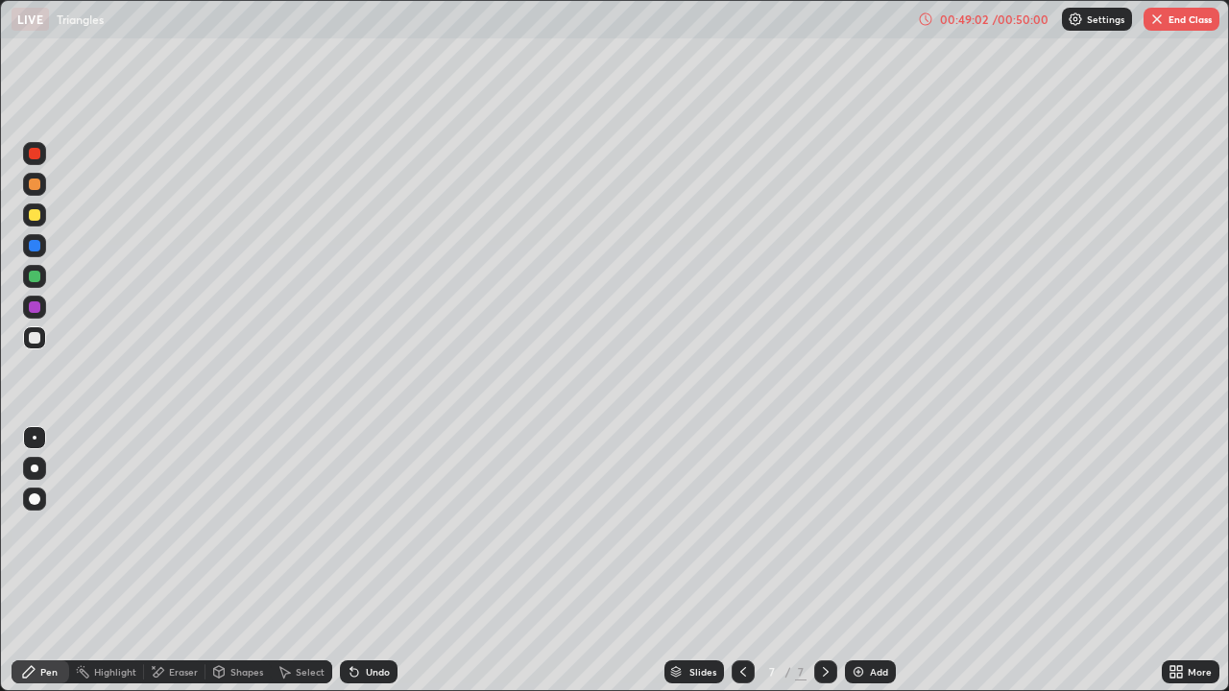
click at [371, 561] on div "Undo" at bounding box center [378, 672] width 24 height 10
click at [37, 304] on div at bounding box center [35, 307] width 12 height 12
click at [34, 277] on div at bounding box center [35, 277] width 12 height 12
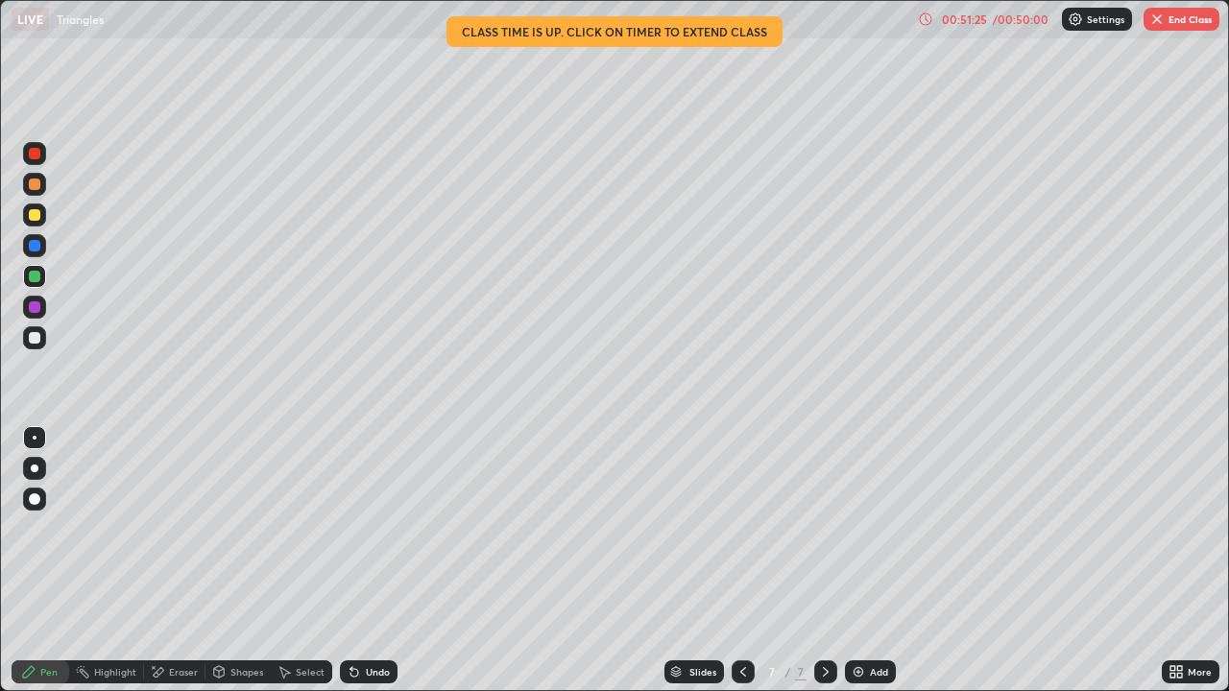
click at [300, 561] on div "Select" at bounding box center [301, 671] width 61 height 23
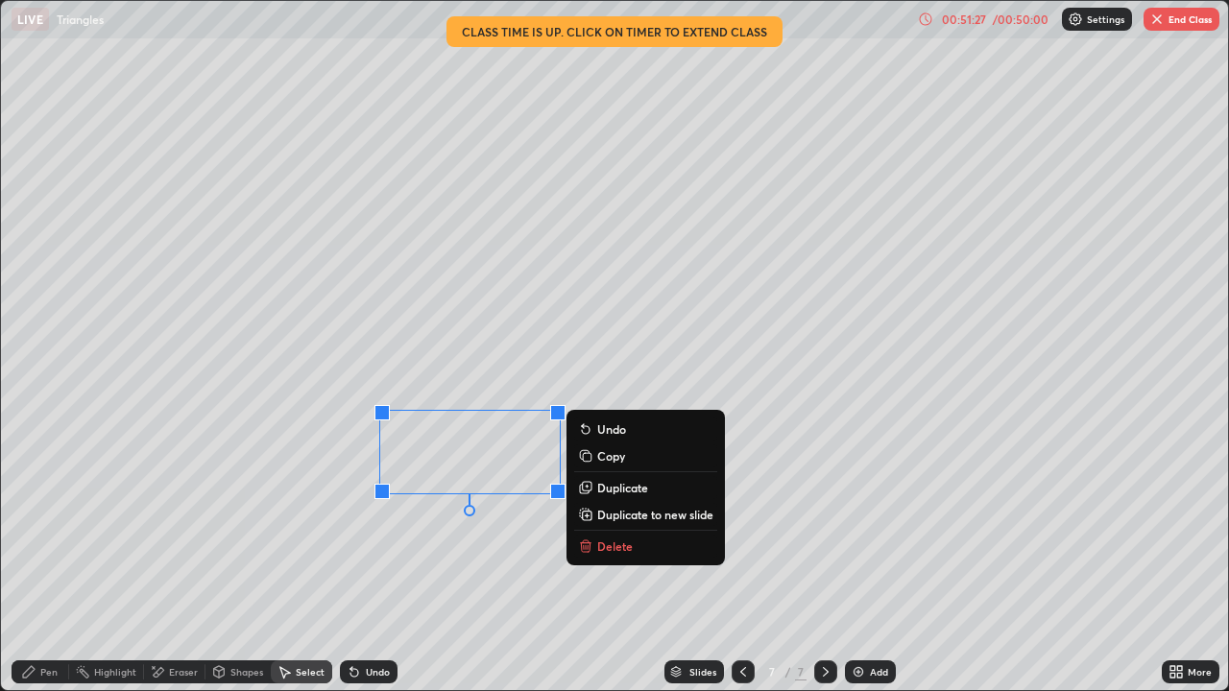
click at [600, 548] on p "Delete" at bounding box center [615, 545] width 36 height 15
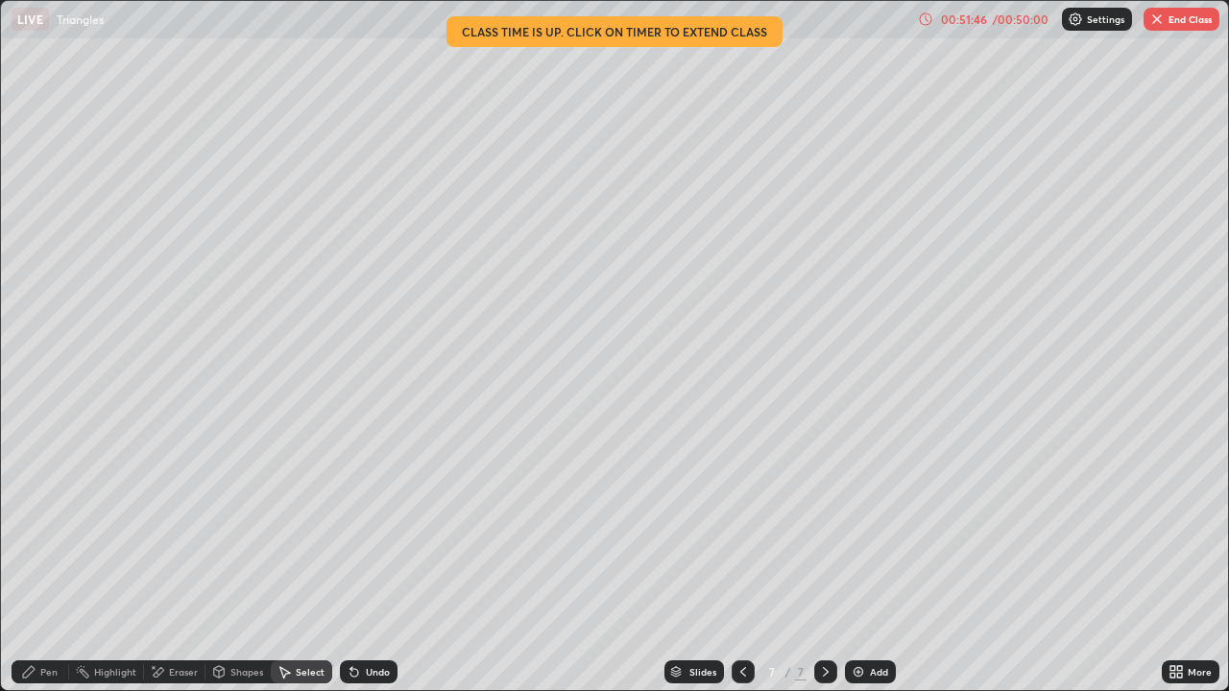
click at [1185, 19] on button "End Class" at bounding box center [1181, 19] width 76 height 23
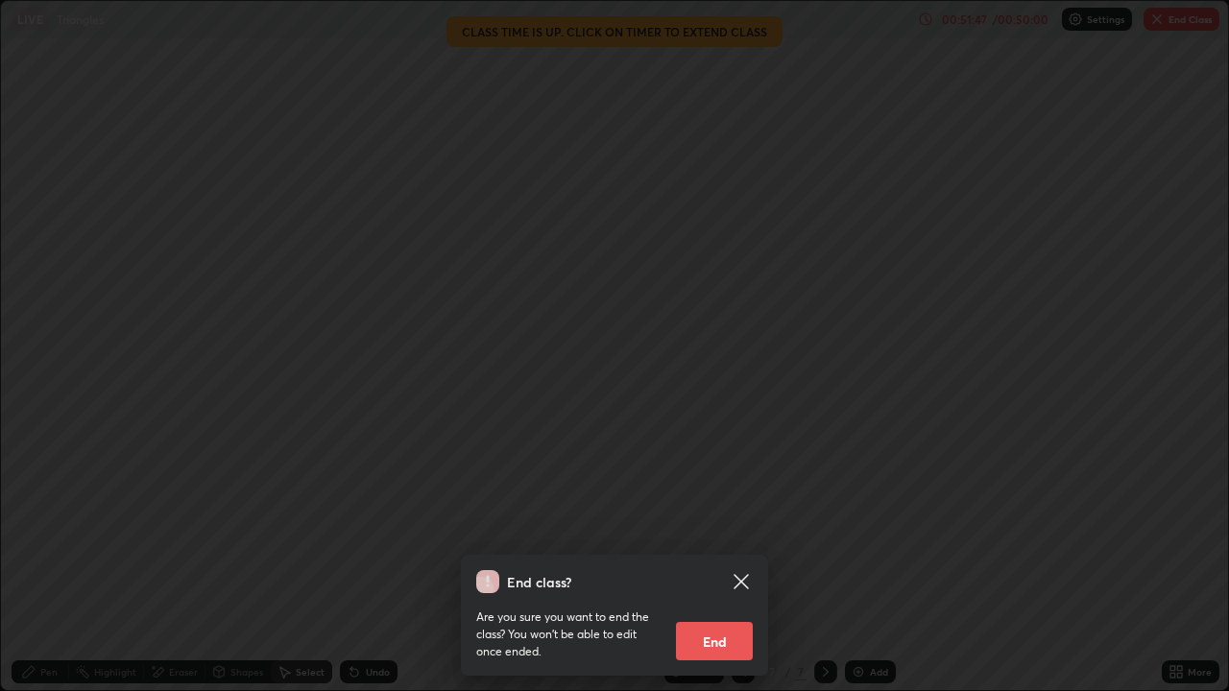
click at [723, 561] on button "End" at bounding box center [714, 641] width 77 height 38
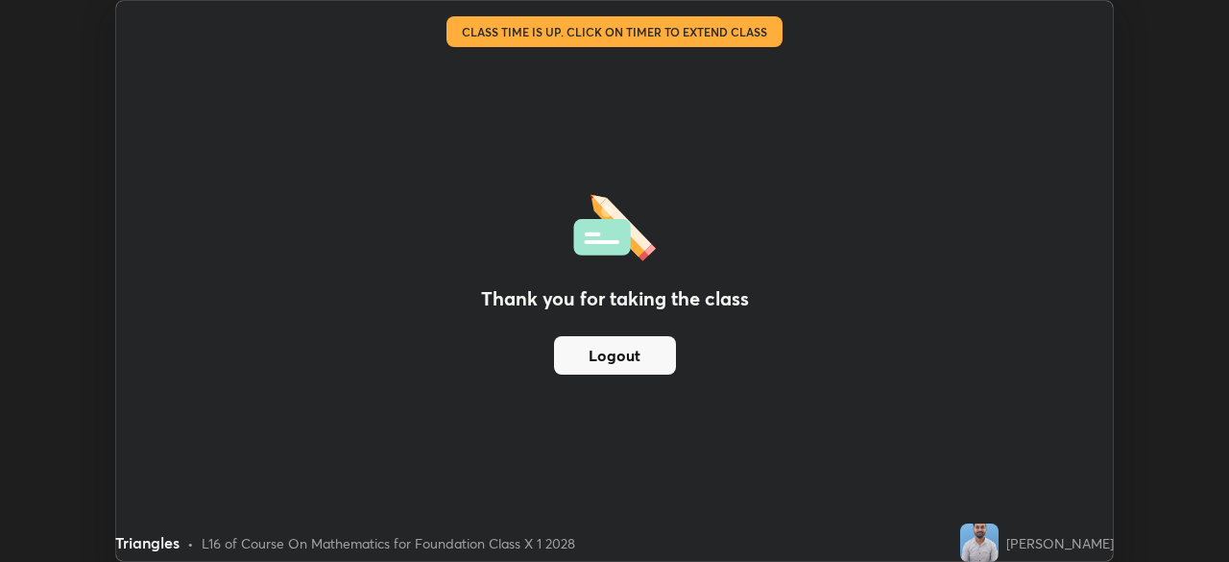
scroll to position [95424, 94757]
